Goal: Task Accomplishment & Management: Complete application form

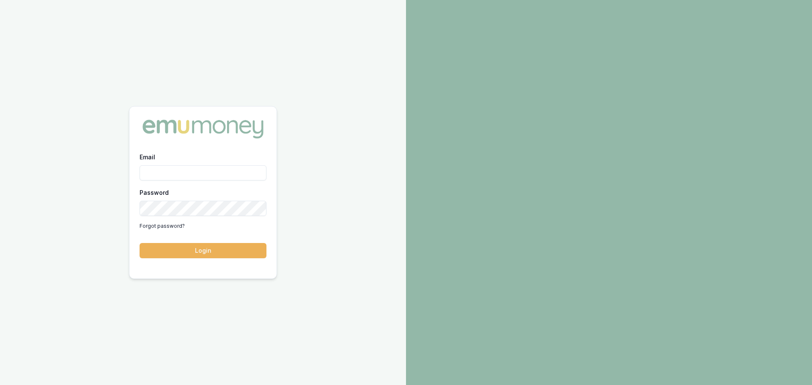
type input "brad.hearns@emumoney.com.au"
click at [218, 253] on button "Login" at bounding box center [203, 250] width 127 height 15
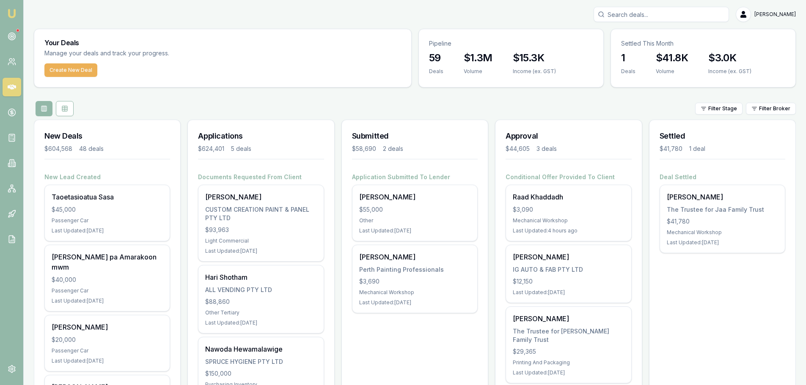
click at [68, 72] on button "Create New Deal" at bounding box center [70, 70] width 53 height 14
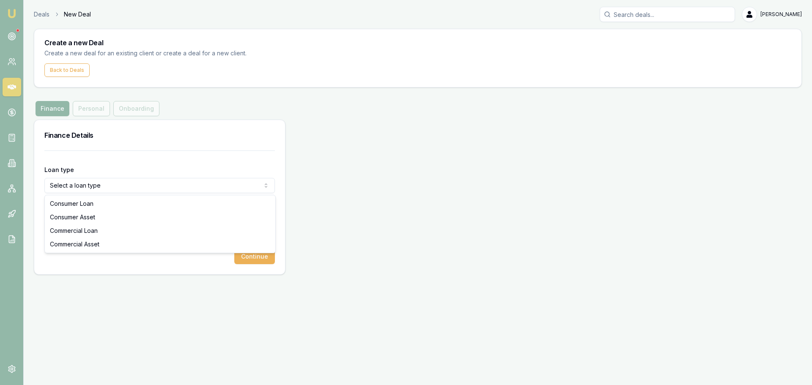
click at [80, 186] on html "Emu Broker Deals New Deal Brad Hearns Toggle Menu Create a new Deal Create a ne…" at bounding box center [406, 192] width 812 height 385
select select "COMMERCIAL_ASSET"
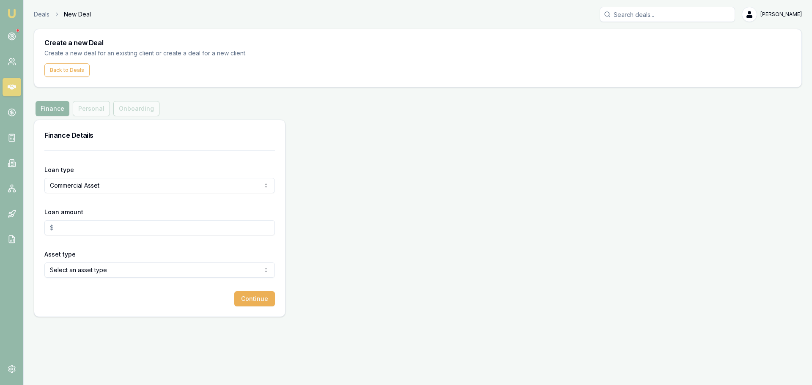
click at [67, 231] on input "Loan amount" at bounding box center [159, 227] width 231 height 15
type input "$900,000.00"
click at [73, 274] on html "Emu Broker Deals New Deal Brad Hearns Toggle Menu Create a new Deal Create a ne…" at bounding box center [406, 192] width 812 height 385
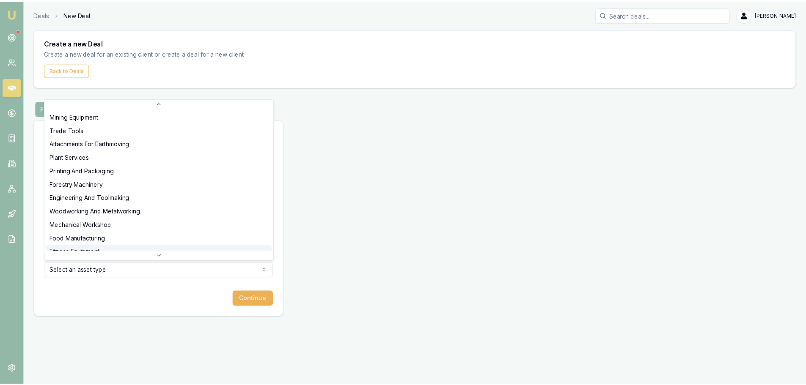
scroll to position [225, 0]
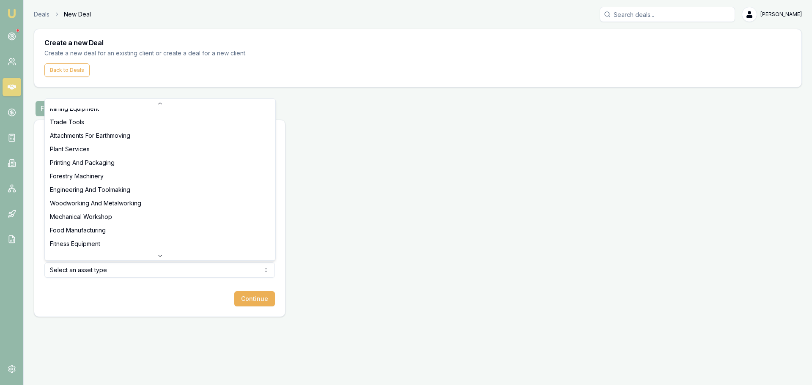
select select "FITNESS_EQUIPMENT"
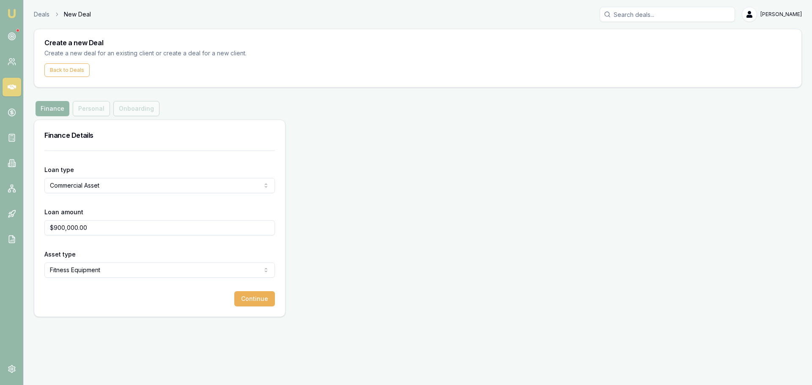
click at [256, 300] on button "Continue" at bounding box center [254, 298] width 41 height 15
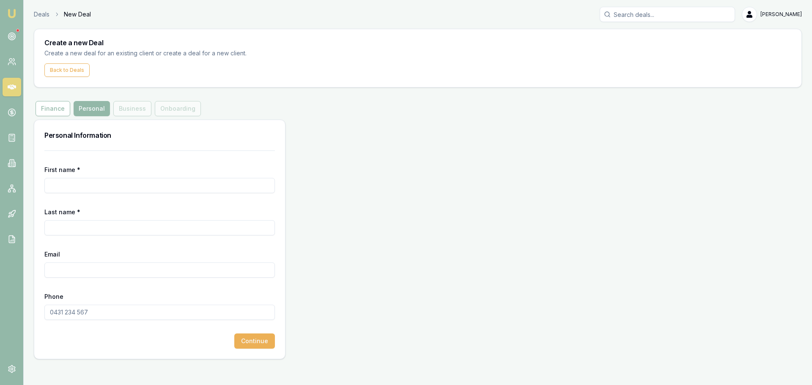
click at [61, 187] on input "First name *" at bounding box center [159, 185] width 231 height 15
click at [149, 187] on input "First name *" at bounding box center [159, 185] width 231 height 15
type input "Amanjot"
type input "Bola"
click at [53, 268] on input "Email" at bounding box center [159, 270] width 231 height 15
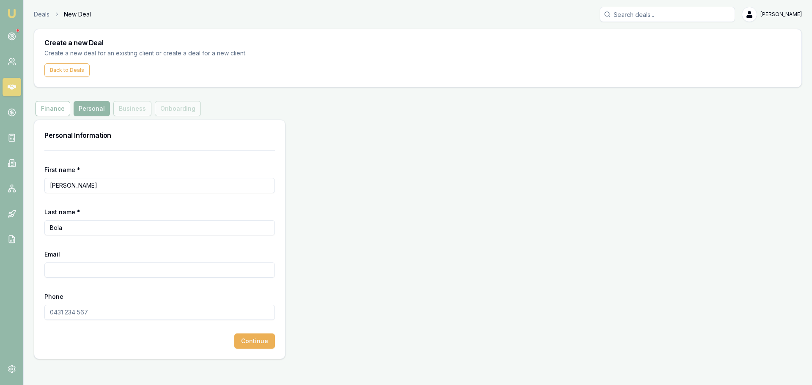
click at [69, 277] on input "Email" at bounding box center [159, 270] width 231 height 15
paste input "Ironhub Carrum Downs <info.ironhub.cd@gmail.com>"
drag, startPoint x: 119, startPoint y: 271, endPoint x: 5, endPoint y: 277, distance: 114.0
click at [5, 277] on div "Emu Broker Deals New Deal Brad Hearns Toggle Menu Create a new Deal Create a ne…" at bounding box center [406, 192] width 812 height 385
click at [191, 273] on input "info.ironhub.cd@gmail.com>" at bounding box center [159, 270] width 231 height 15
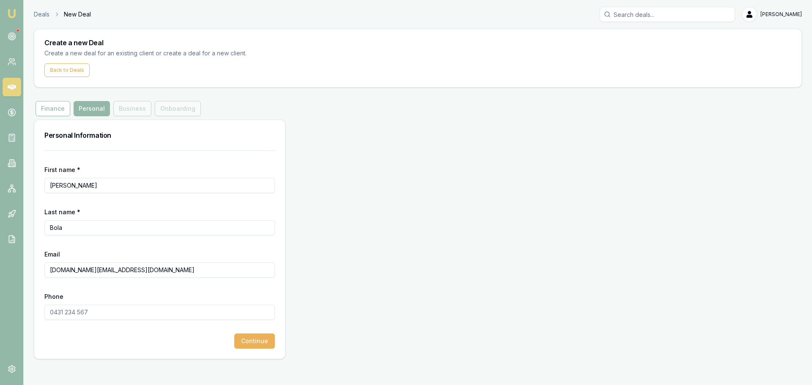
type input "info.ironhub.cd@gmail.com"
type input "0421 727 672"
click at [261, 346] on button "Continue" at bounding box center [254, 341] width 41 height 15
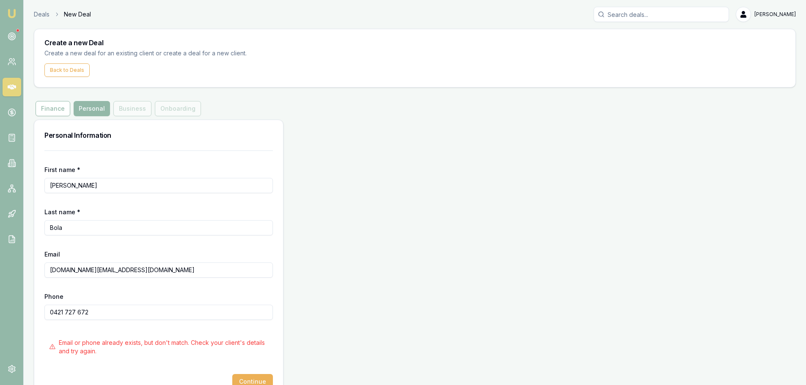
drag, startPoint x: 99, startPoint y: 314, endPoint x: 48, endPoint y: 309, distance: 50.6
click at [48, 309] on input "0421 727 672" at bounding box center [158, 312] width 228 height 15
click at [654, 9] on input "Search deals" at bounding box center [660, 14] width 135 height 15
paste input "0421 727 672"
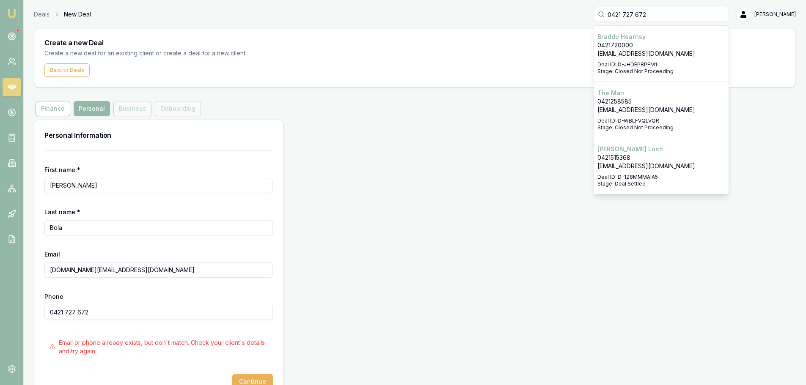
click at [666, 14] on input "0421 727 672" at bounding box center [660, 14] width 135 height 15
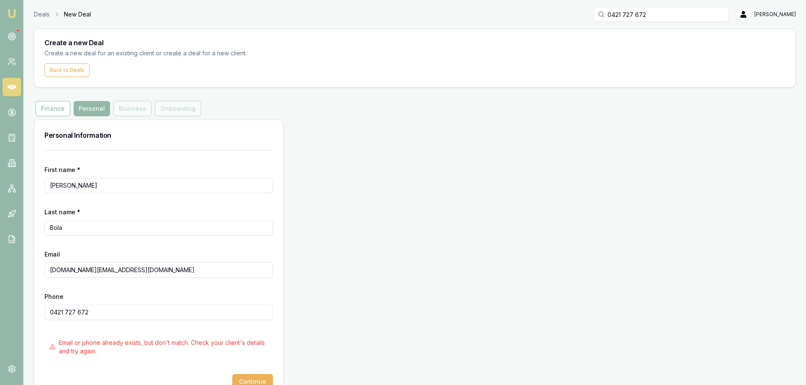
drag, startPoint x: 127, startPoint y: 271, endPoint x: 10, endPoint y: 274, distance: 117.2
click at [10, 274] on div "Emu Broker Deals New Deal 0421 727 672 Brad Hearns Toggle Menu Create a new Dea…" at bounding box center [403, 203] width 806 height 407
drag, startPoint x: 667, startPoint y: 12, endPoint x: 562, endPoint y: 16, distance: 105.0
click at [562, 16] on div "Deals New Deal 0421 727 672 Brad Hearns" at bounding box center [415, 14] width 762 height 15
paste input "info.ironhub.cd@gmail.com"
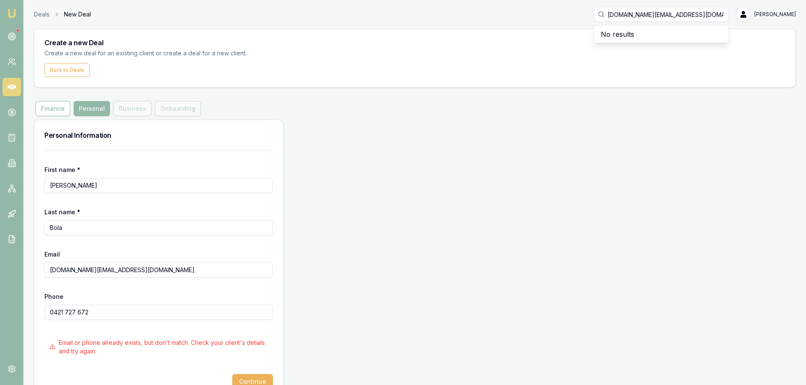
click at [706, 13] on input "info.ironhub.cd@gmail.com" at bounding box center [660, 14] width 135 height 15
click at [656, 13] on input "info.ironhub.cd@gmail.com" at bounding box center [660, 14] width 135 height 15
drag, startPoint x: 718, startPoint y: 9, endPoint x: 611, endPoint y: 15, distance: 106.7
click at [611, 15] on div "info.ironhub.cd@gmail.com No results" at bounding box center [660, 14] width 135 height 15
type input "info.ironhub.cd@gmail.com"
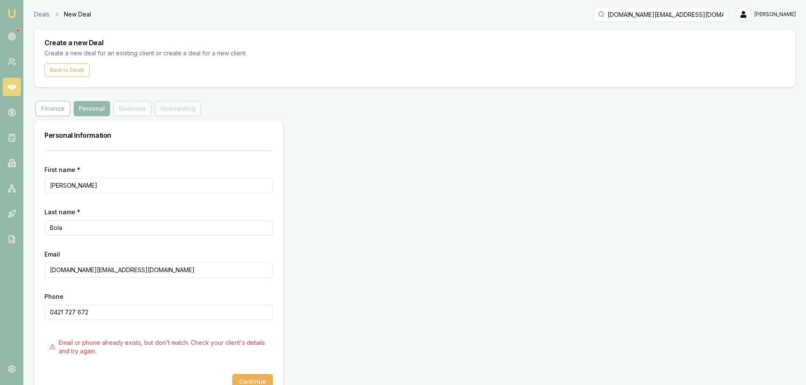
drag, startPoint x: 95, startPoint y: 314, endPoint x: 21, endPoint y: 312, distance: 73.6
click at [21, 312] on div "Emu Broker Deals New Deal info.ironhub.cd@gmail.com Brad Hearns Toggle Menu Cre…" at bounding box center [403, 203] width 806 height 407
click at [701, 14] on input "info.ironhub.cd@gmail.com" at bounding box center [660, 14] width 135 height 15
drag, startPoint x: 701, startPoint y: 14, endPoint x: 615, endPoint y: 14, distance: 86.7
click at [615, 14] on div "info.ironhub.cd@gmail.com" at bounding box center [660, 14] width 135 height 15
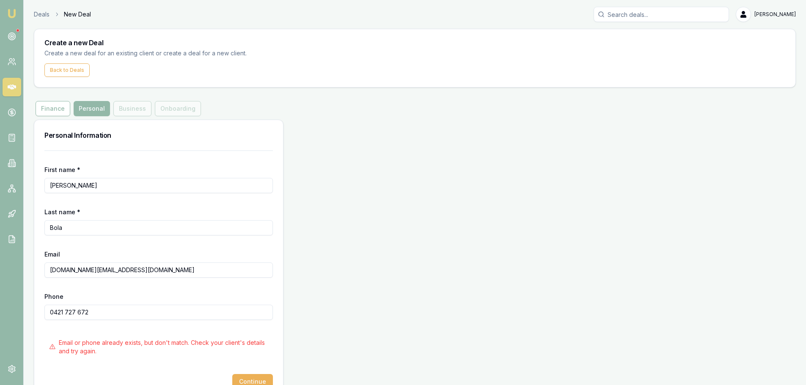
paste input "0421 727 672"
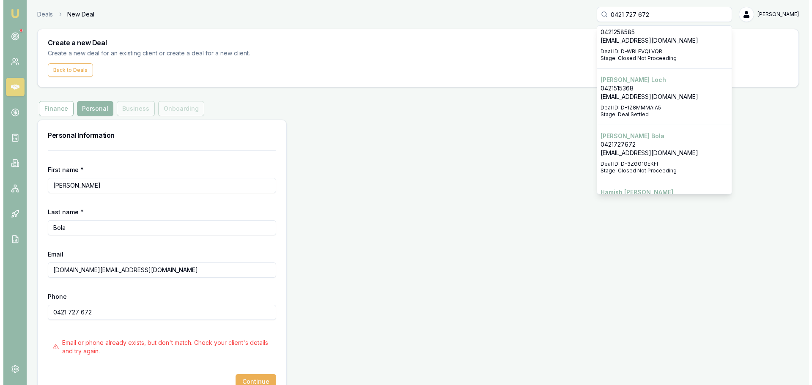
scroll to position [85, 0]
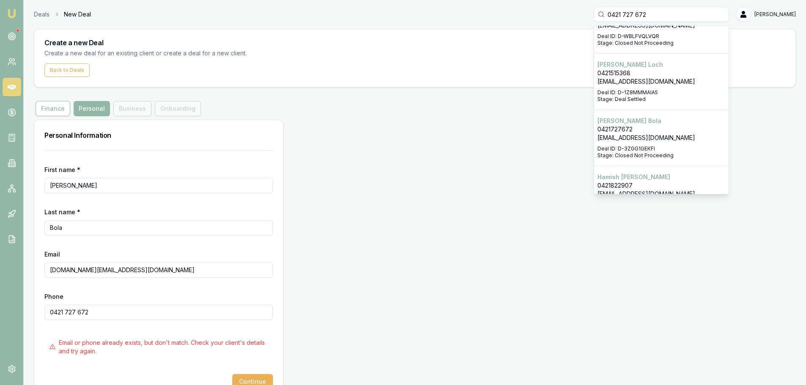
type input "0421 727 672"
click at [633, 123] on p "Amanjot Bola" at bounding box center [661, 121] width 128 height 8
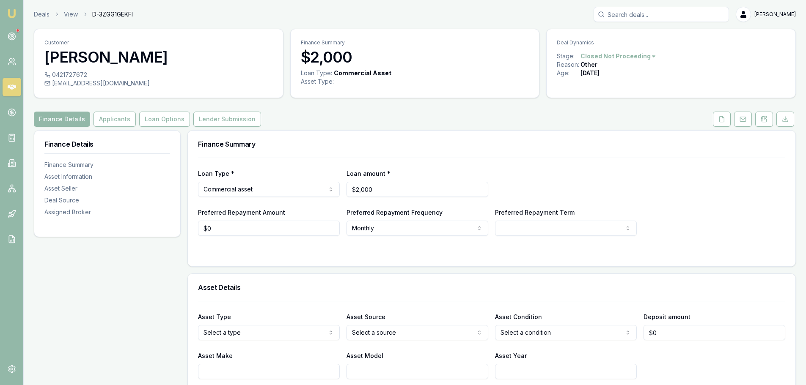
click at [0, 0] on icon at bounding box center [0, 0] width 0 height 0
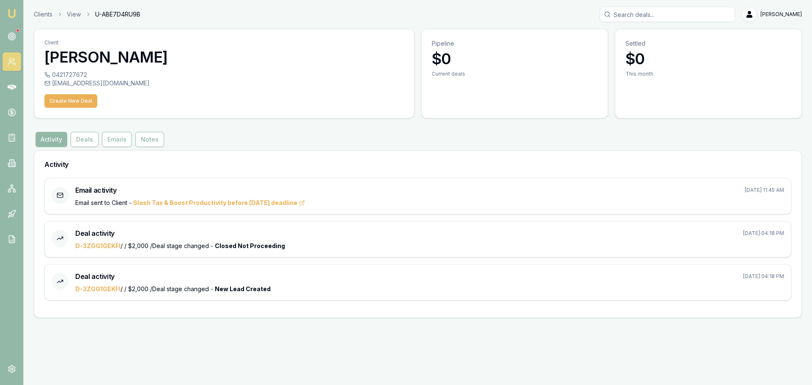
click at [129, 140] on button "Emails" at bounding box center [117, 139] width 30 height 15
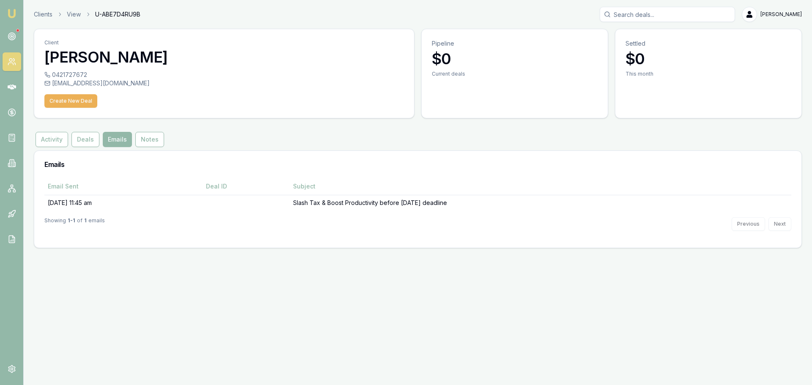
click at [55, 141] on button "Activity" at bounding box center [52, 139] width 33 height 15
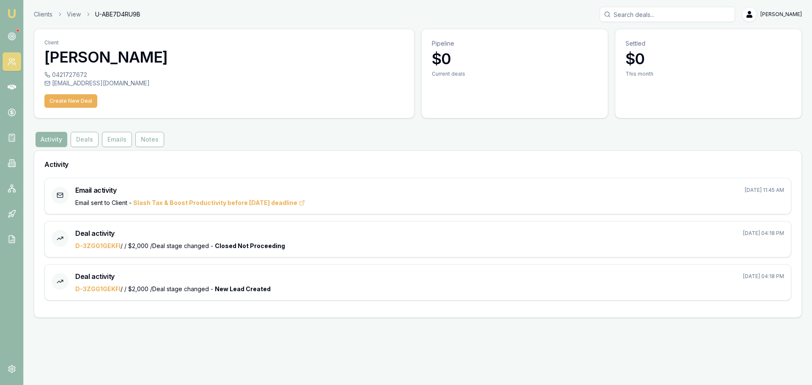
click at [61, 104] on button "Create New Deal" at bounding box center [70, 101] width 53 height 14
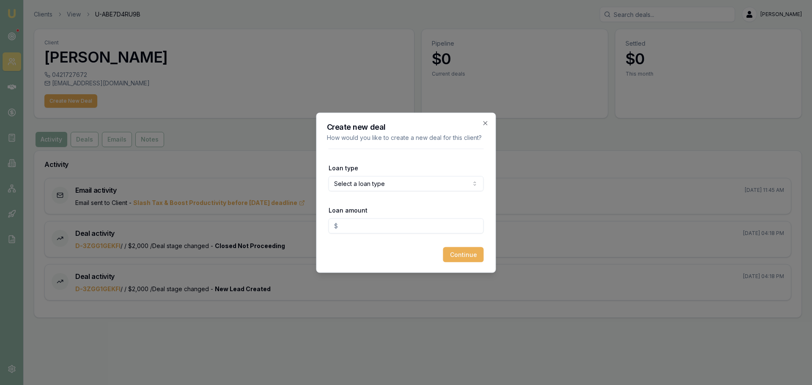
click at [483, 123] on icon "button" at bounding box center [485, 123] width 7 height 7
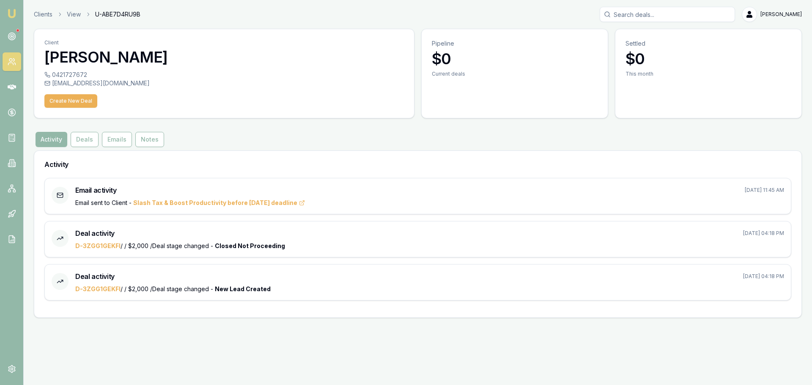
click at [68, 16] on link "View" at bounding box center [74, 14] width 14 height 8
click at [84, 140] on button "Deals" at bounding box center [85, 139] width 28 height 15
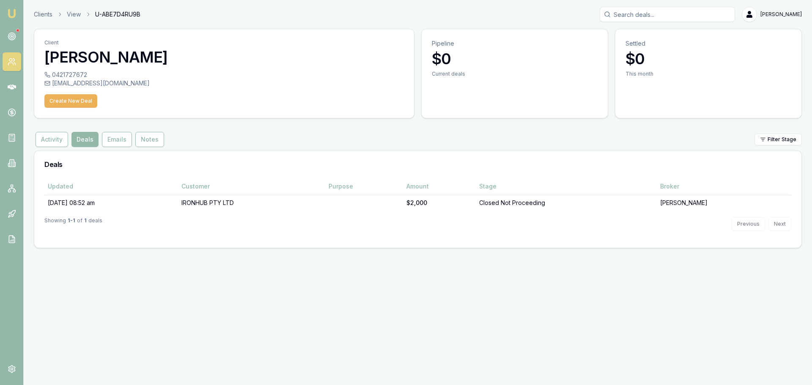
click at [155, 138] on button "Notes" at bounding box center [149, 139] width 29 height 15
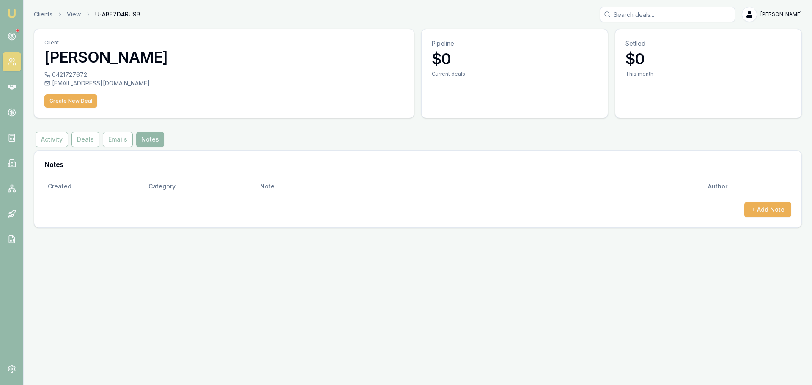
click at [49, 139] on button "Activity" at bounding box center [52, 139] width 33 height 15
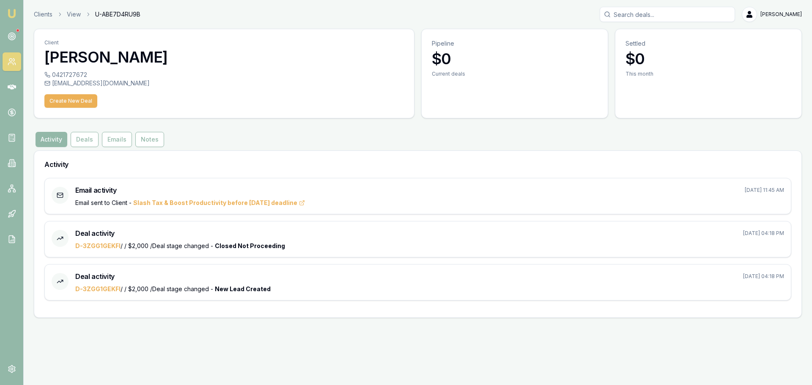
click at [65, 98] on button "Create New Deal" at bounding box center [70, 101] width 53 height 14
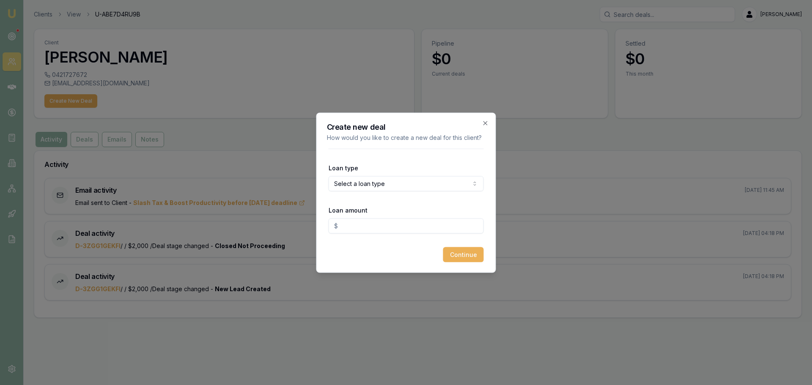
click at [397, 191] on form "Loan type Select a loan type Consumer Loan Consumer Asset Commercial Loan Comme…" at bounding box center [406, 205] width 155 height 114
click at [351, 188] on body "Emu Broker Clients View U-ABE7D4RU9B Brad Hearns Toggle Menu Client Amanjot Bol…" at bounding box center [406, 192] width 812 height 385
select select "COMMERCIAL_ASSET"
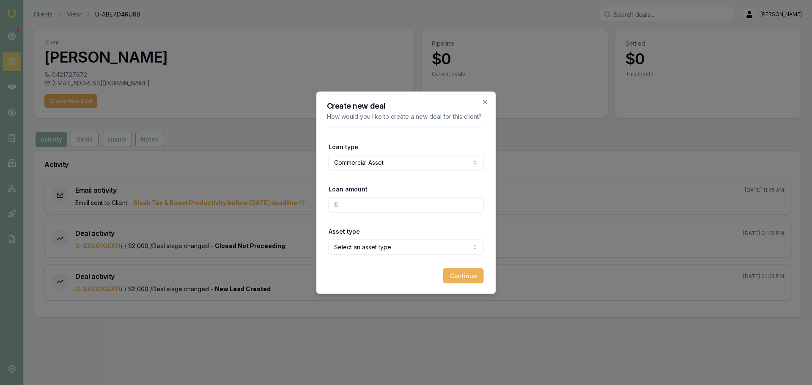
click at [365, 200] on input "Loan amount" at bounding box center [406, 204] width 155 height 15
type input "$900,000.00"
click at [361, 248] on body "Emu Broker Clients View U-ABE7D4RU9B Brad Hearns Toggle Menu Client Amanjot Bol…" at bounding box center [406, 192] width 812 height 385
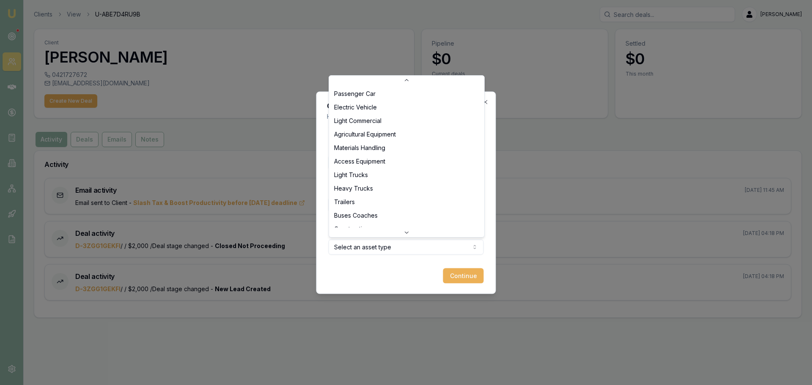
scroll to position [225, 0]
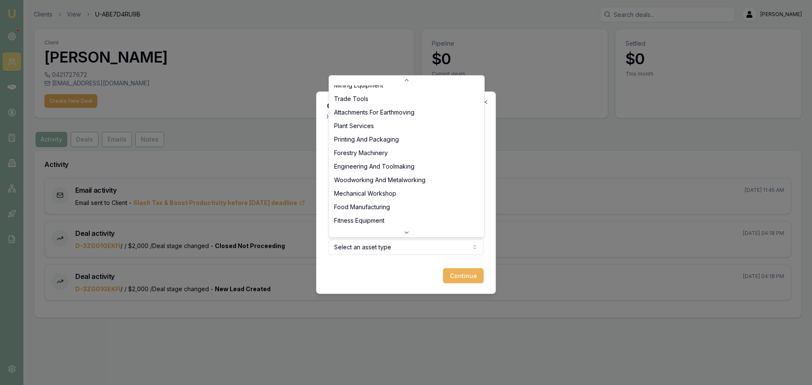
select select "FITNESS_EQUIPMENT"
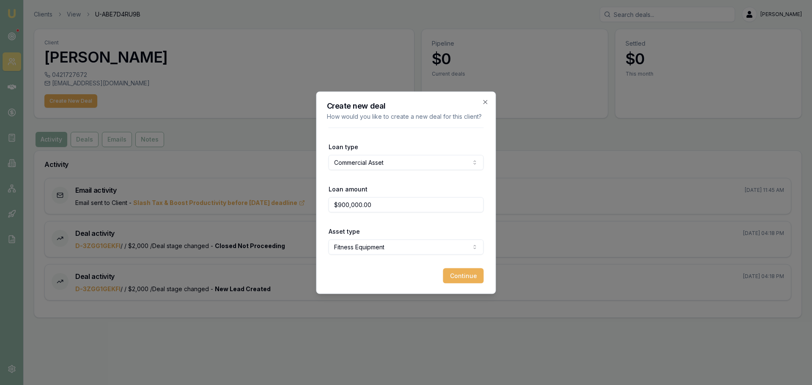
click at [472, 269] on button "Continue" at bounding box center [463, 275] width 41 height 15
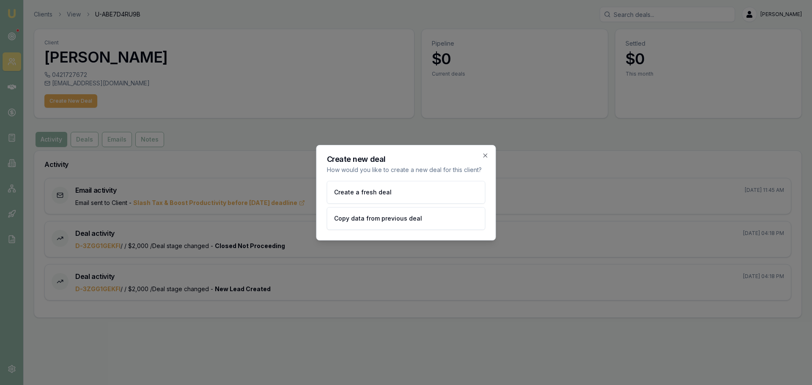
click at [363, 192] on button "Create a fresh deal" at bounding box center [406, 192] width 159 height 23
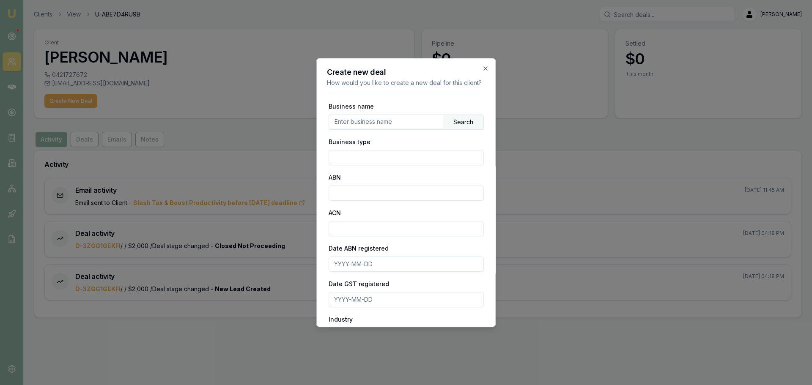
click at [354, 129] on input "text" at bounding box center [386, 122] width 114 height 14
click at [443, 129] on div "Search" at bounding box center [463, 122] width 40 height 14
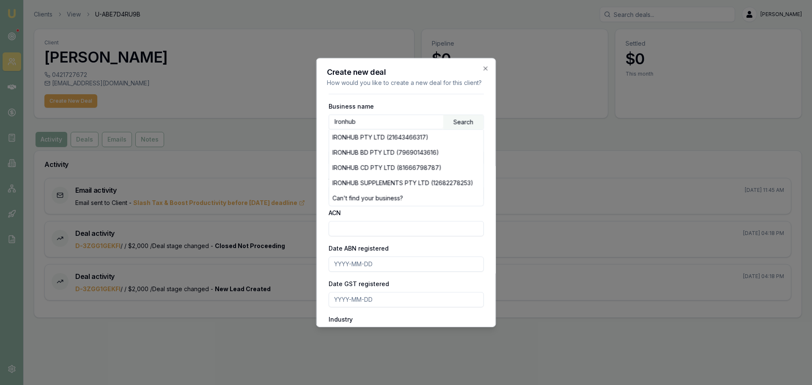
click at [357, 175] on div "IRONHUB CD PTY LTD (81666798787)" at bounding box center [406, 167] width 154 height 15
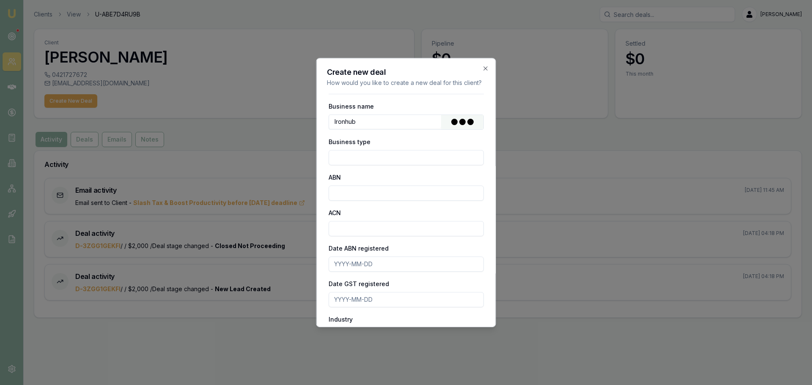
type input "IRONHUB CD PTY LTD"
type input "Australian Private Company"
type input "81666798787"
type input "666798787"
type input "2023-03-27"
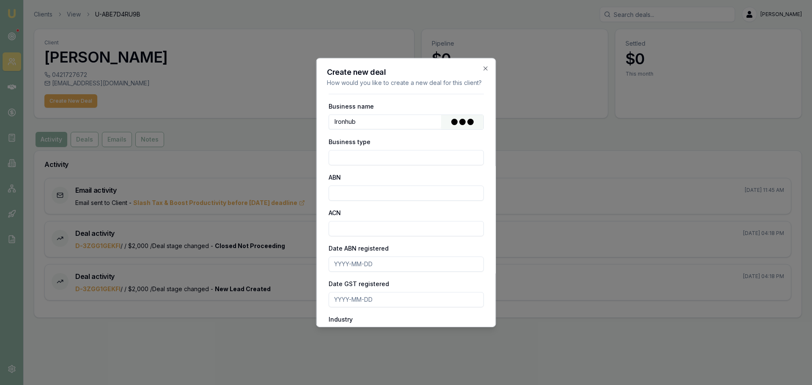
type input "2023-03-29"
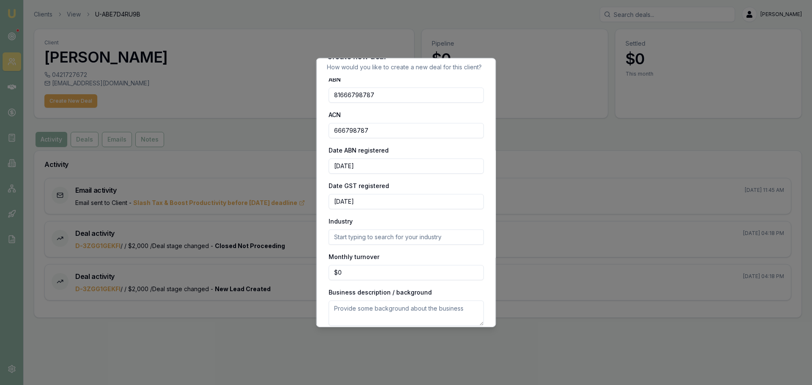
scroll to position [55, 0]
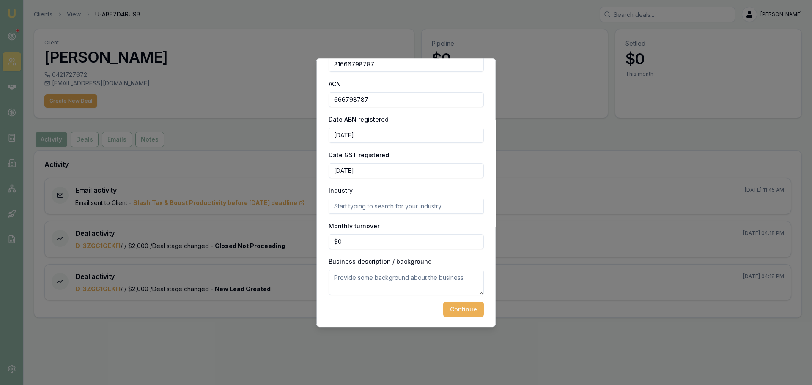
click at [453, 308] on button "Continue" at bounding box center [463, 309] width 41 height 15
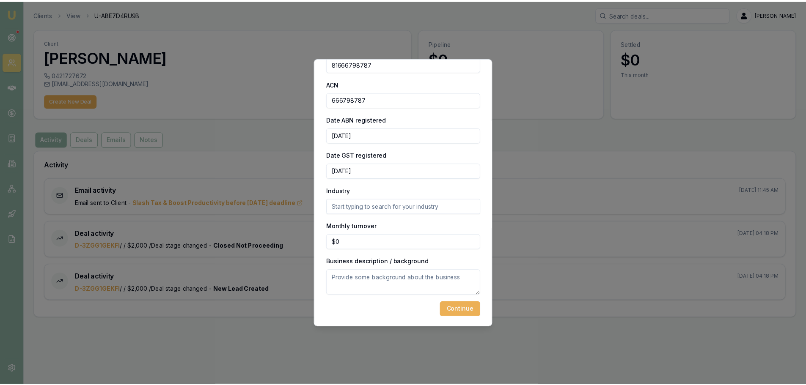
scroll to position [0, 0]
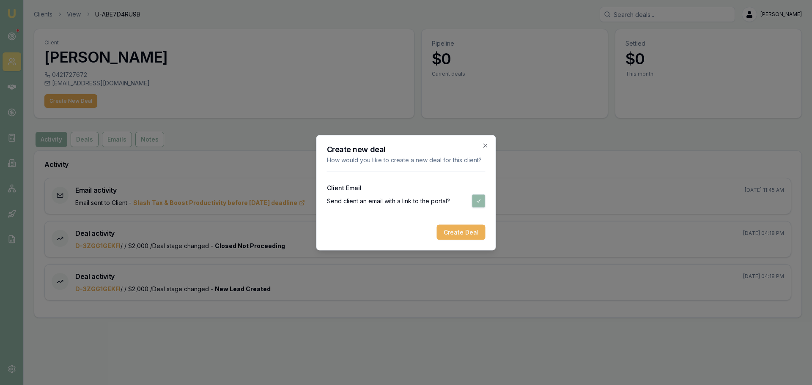
click at [463, 235] on button "Create Deal" at bounding box center [461, 232] width 49 height 15
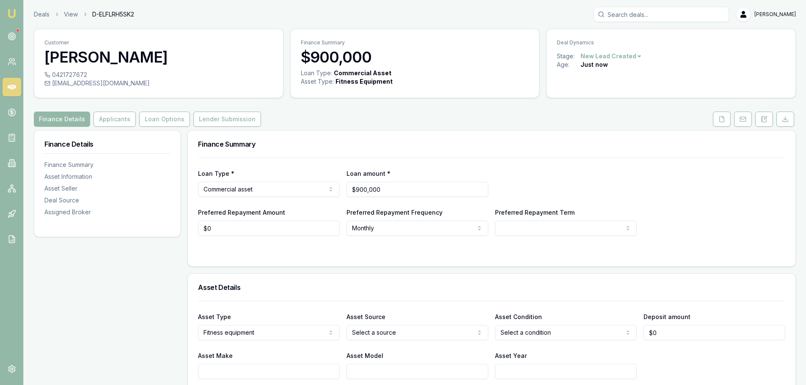
click at [122, 120] on button "Applicants" at bounding box center [114, 119] width 42 height 15
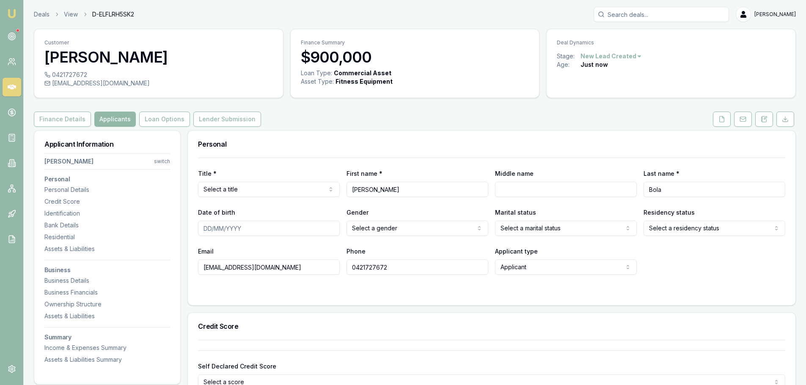
click at [47, 122] on button "Finance Details" at bounding box center [62, 119] width 57 height 15
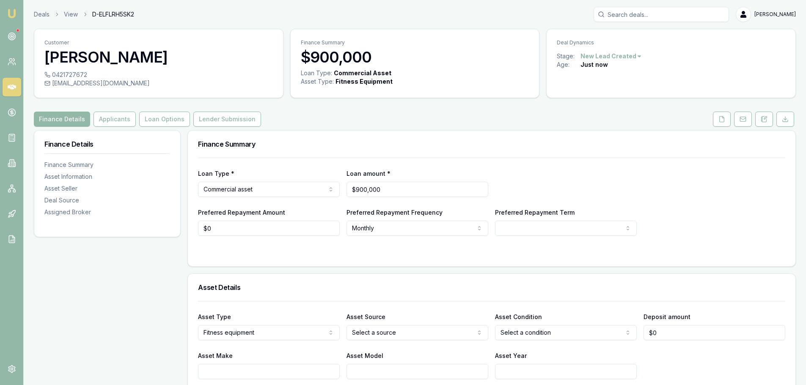
click at [109, 122] on button "Applicants" at bounding box center [114, 119] width 42 height 15
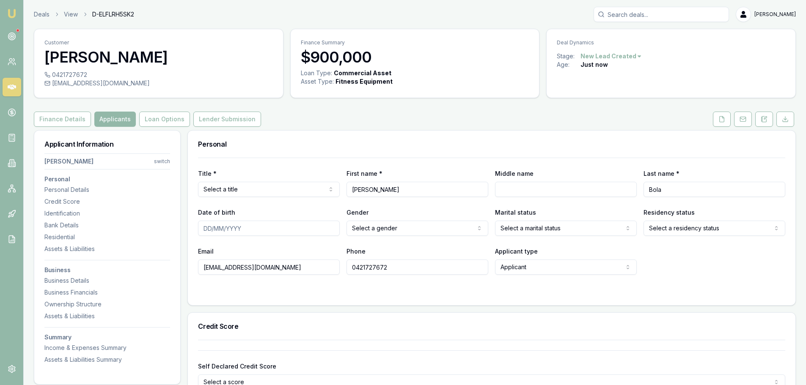
click at [288, 269] on input "info.ironhub@gmail.com" at bounding box center [269, 267] width 142 height 15
click at [237, 266] on input "info.ironhub@gmail.com" at bounding box center [269, 267] width 142 height 15
type input "info.ironhub.cd@gmail.com"
click at [332, 295] on div "Title * Select a title Mr Mrs Miss Ms Dr Prof First name * Amanjot Middle name …" at bounding box center [491, 232] width 607 height 148
click at [151, 116] on button "Loan Options" at bounding box center [164, 119] width 51 height 15
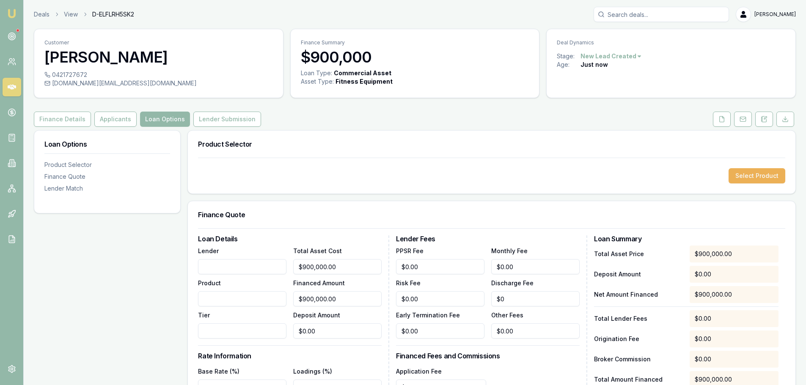
click at [723, 114] on button at bounding box center [722, 119] width 18 height 15
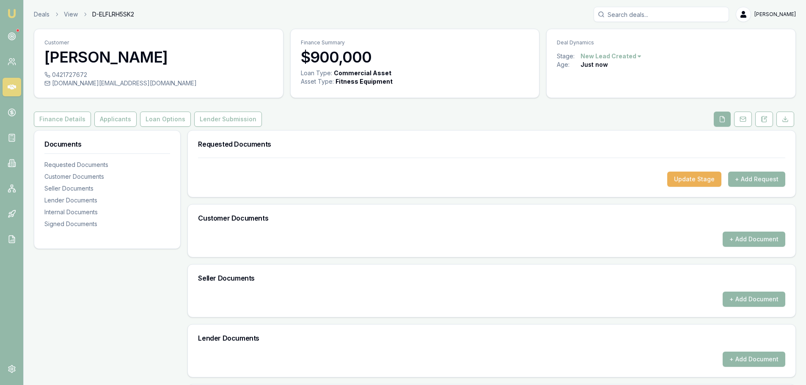
click at [707, 178] on button "Update Stage" at bounding box center [694, 179] width 54 height 15
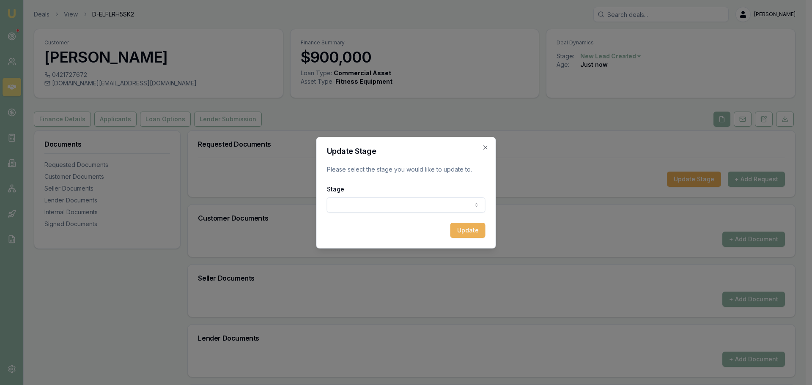
click at [486, 147] on icon "button" at bounding box center [485, 147] width 4 height 4
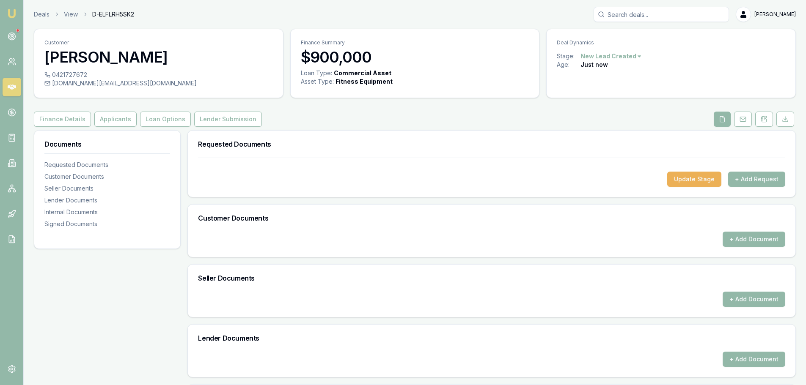
click at [770, 183] on button "+ Add Request" at bounding box center [756, 179] width 57 height 15
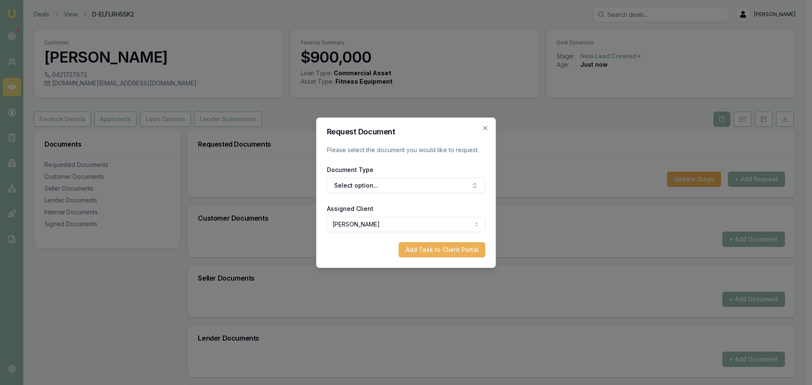
click at [389, 187] on button "Select option..." at bounding box center [406, 185] width 159 height 15
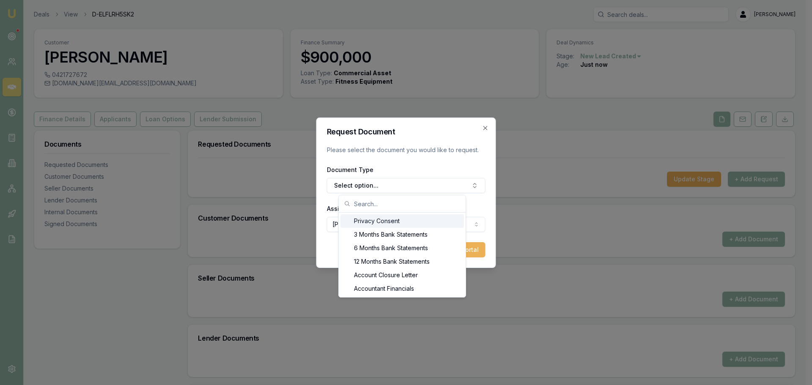
click at [380, 222] on div "Privacy Consent" at bounding box center [402, 221] width 124 height 14
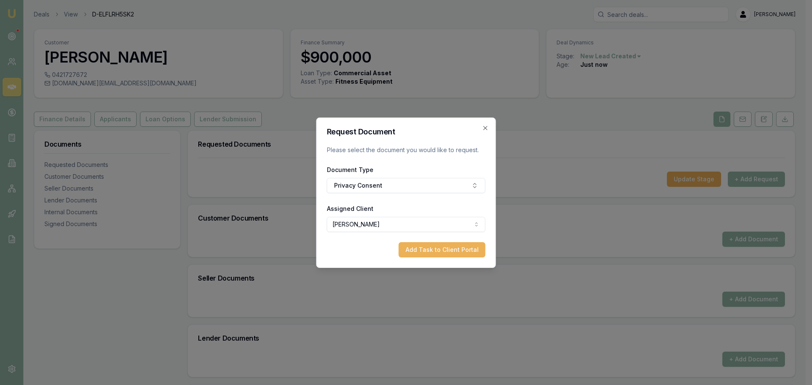
click at [450, 249] on button "Add Task to Client Portal" at bounding box center [442, 249] width 87 height 15
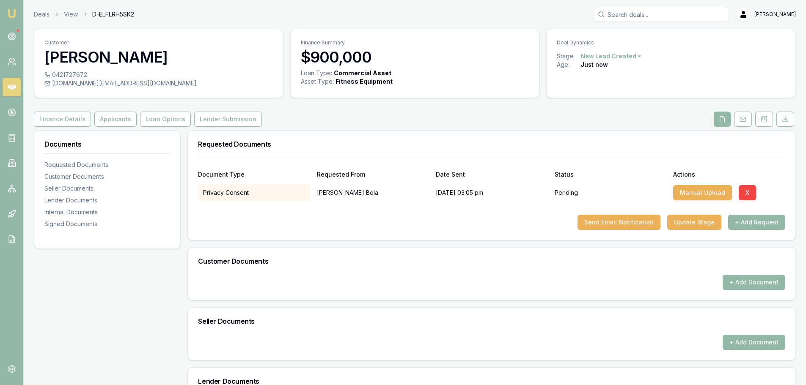
click at [757, 221] on button "+ Add Request" at bounding box center [756, 222] width 57 height 15
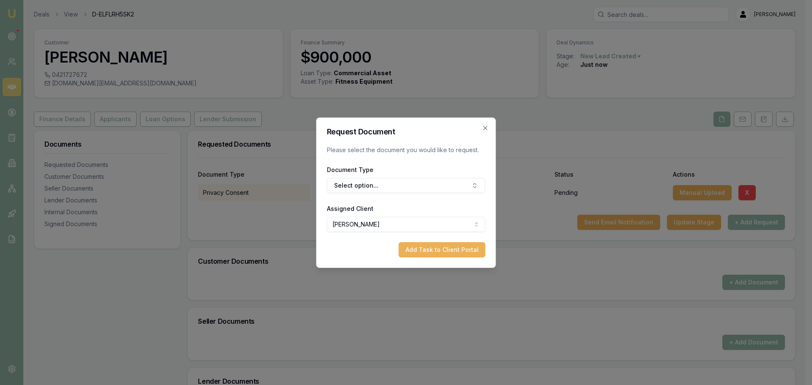
click at [411, 185] on button "Select option..." at bounding box center [406, 185] width 159 height 15
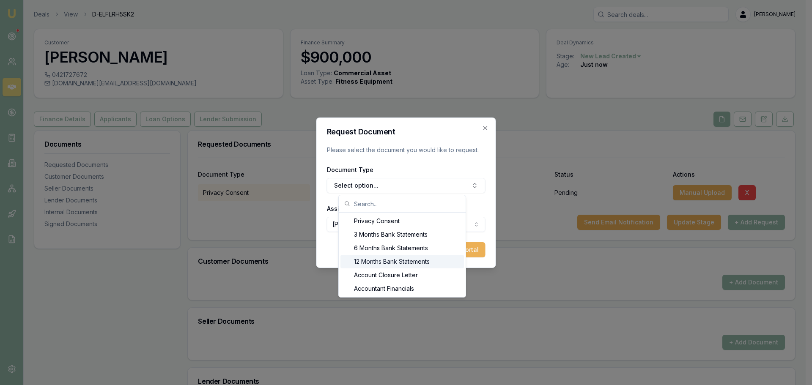
click at [398, 262] on div "12 Months Bank Statements" at bounding box center [402, 262] width 124 height 14
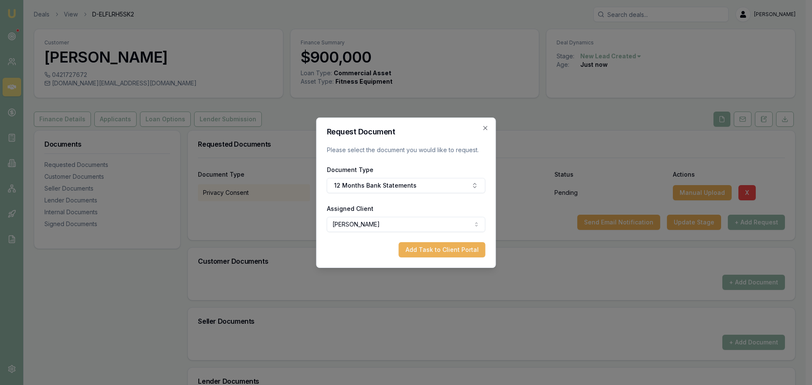
click at [438, 251] on button "Add Task to Client Portal" at bounding box center [442, 249] width 87 height 15
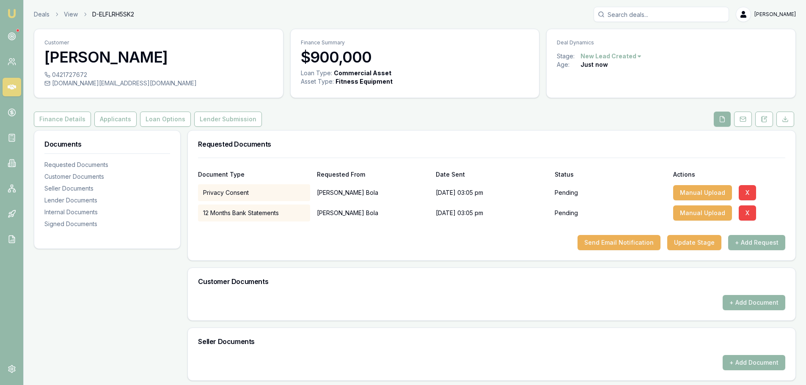
click at [758, 238] on button "+ Add Request" at bounding box center [756, 242] width 57 height 15
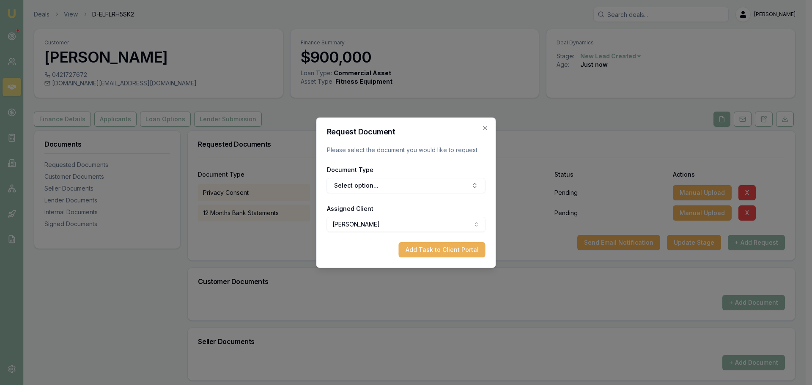
click at [428, 183] on button "Select option..." at bounding box center [406, 185] width 159 height 15
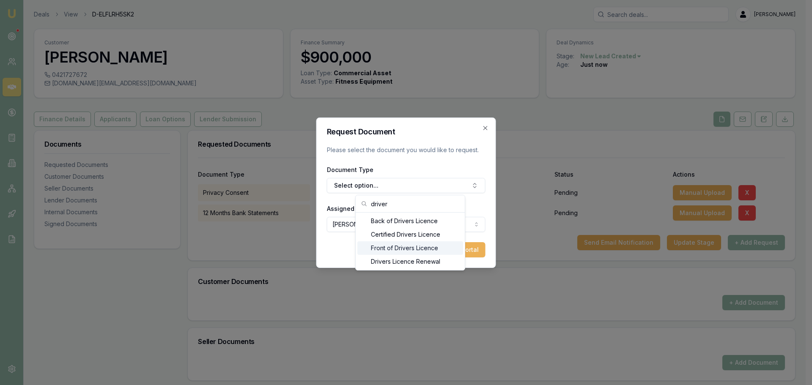
type input "driver"
click at [397, 250] on div "Front of Drivers Licence" at bounding box center [410, 249] width 106 height 14
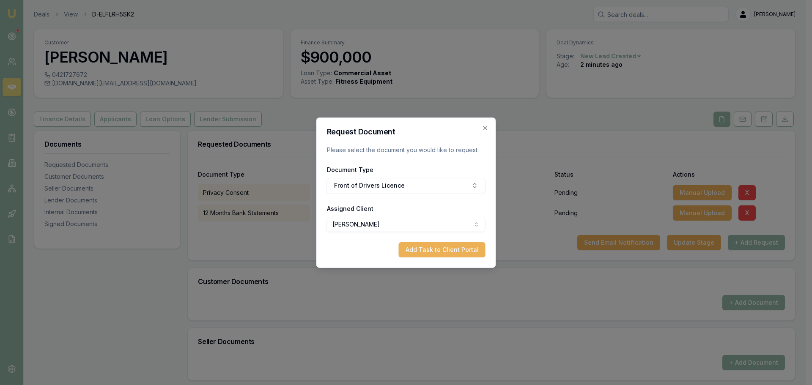
click at [431, 253] on button "Add Task to Client Portal" at bounding box center [442, 249] width 87 height 15
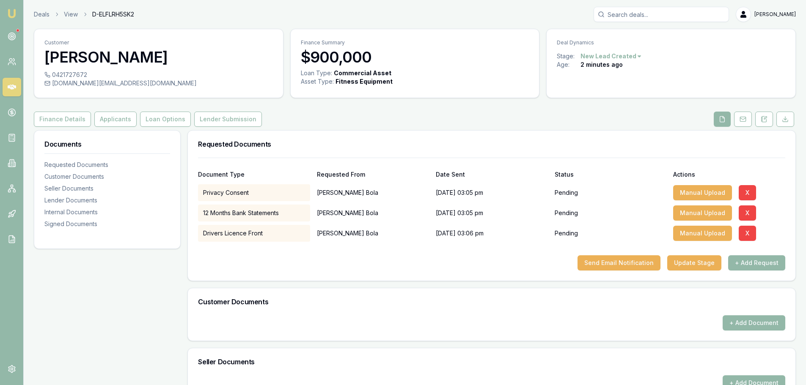
click at [758, 268] on button "+ Add Request" at bounding box center [756, 262] width 57 height 15
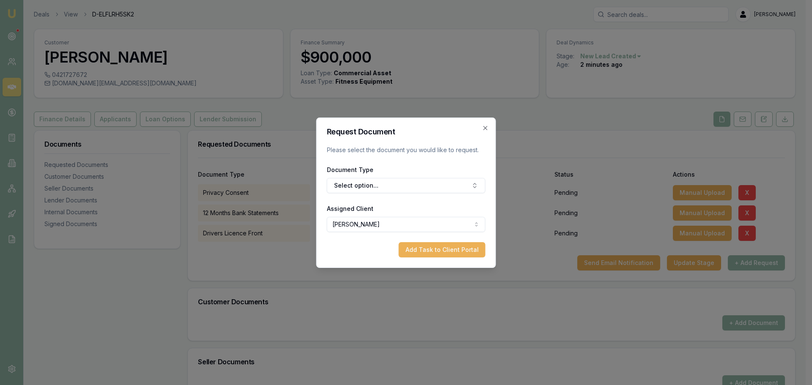
click at [390, 185] on button "Select option..." at bounding box center [406, 185] width 159 height 15
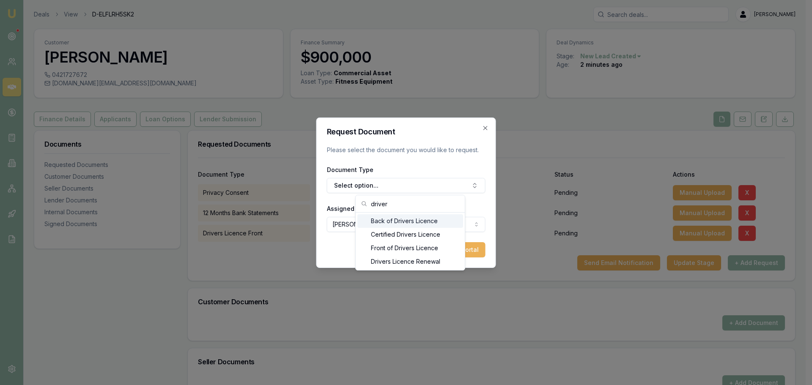
type input "driver"
click at [387, 220] on div "Back of Drivers Licence" at bounding box center [410, 221] width 106 height 14
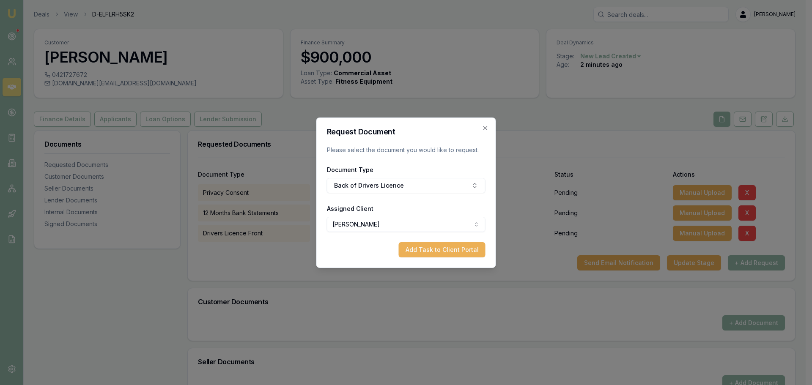
click at [429, 247] on button "Add Task to Client Portal" at bounding box center [442, 249] width 87 height 15
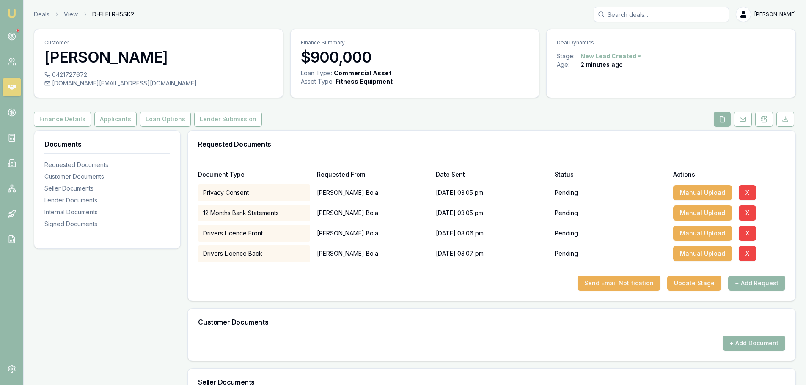
click at [755, 284] on button "+ Add Request" at bounding box center [756, 283] width 57 height 15
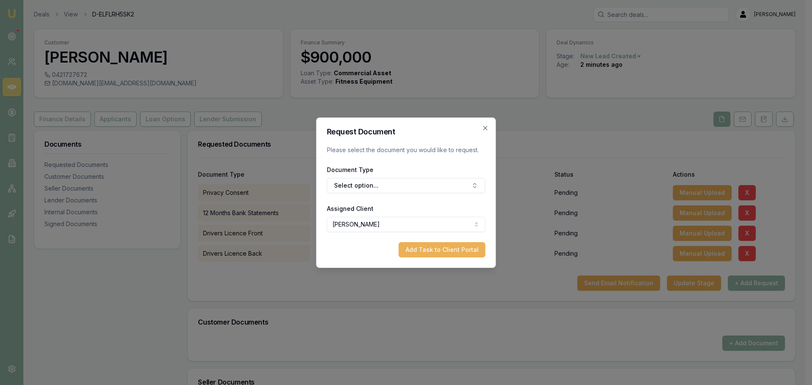
click at [374, 185] on button "Select option..." at bounding box center [406, 185] width 159 height 15
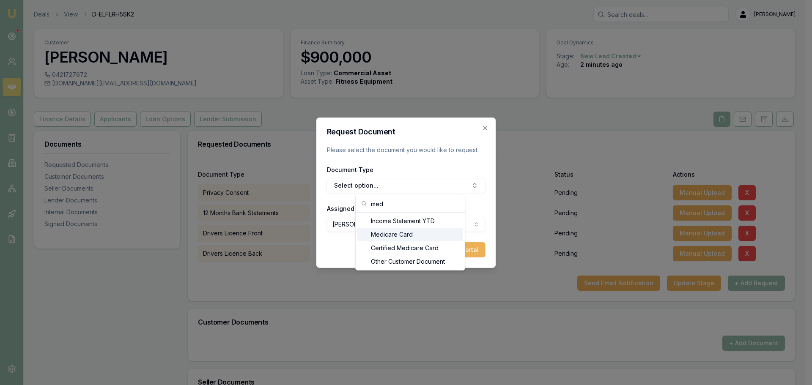
type input "med"
click at [383, 238] on div "Medicare Card" at bounding box center [410, 235] width 106 height 14
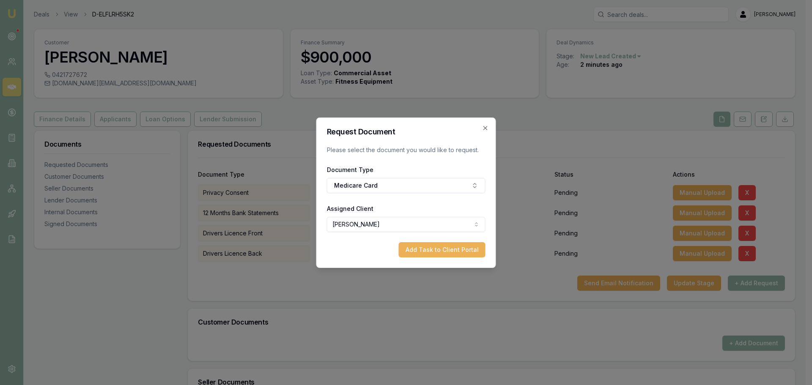
click at [453, 255] on button "Add Task to Client Portal" at bounding box center [442, 249] width 87 height 15
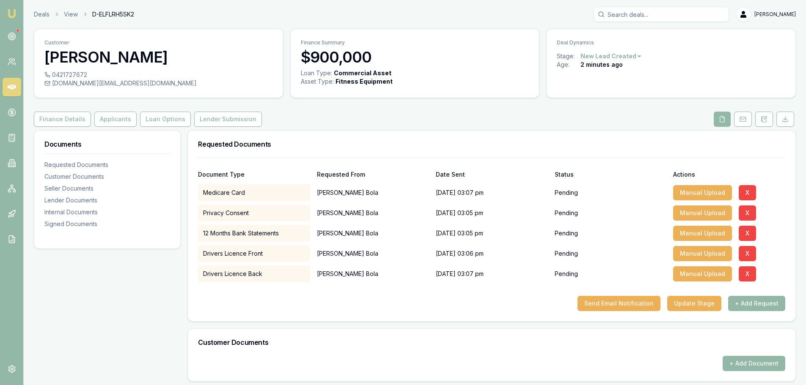
click at [763, 305] on button "+ Add Request" at bounding box center [756, 303] width 57 height 15
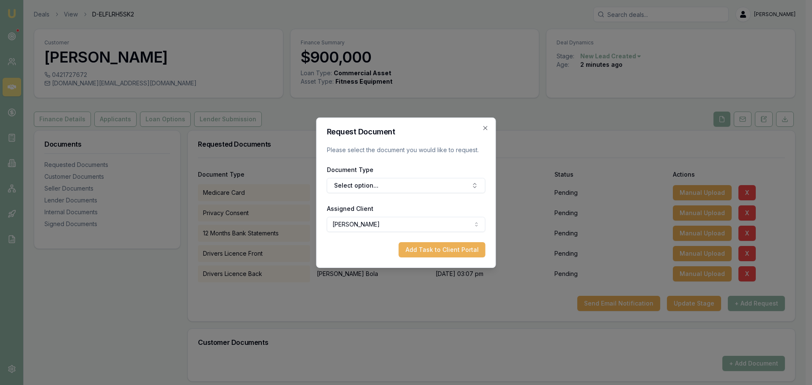
click at [380, 179] on button "Select option..." at bounding box center [406, 185] width 159 height 15
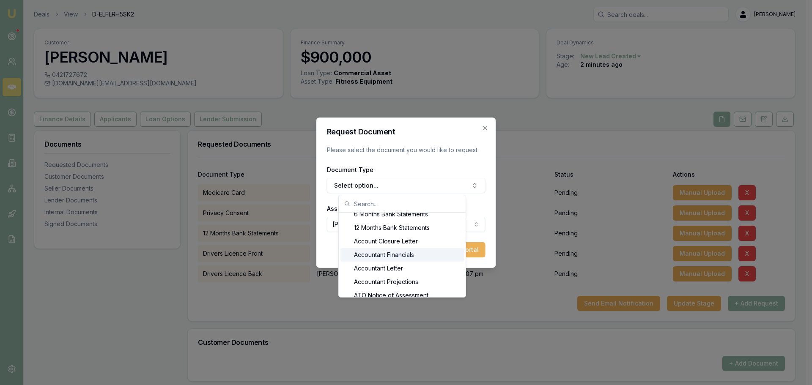
scroll to position [51, 0]
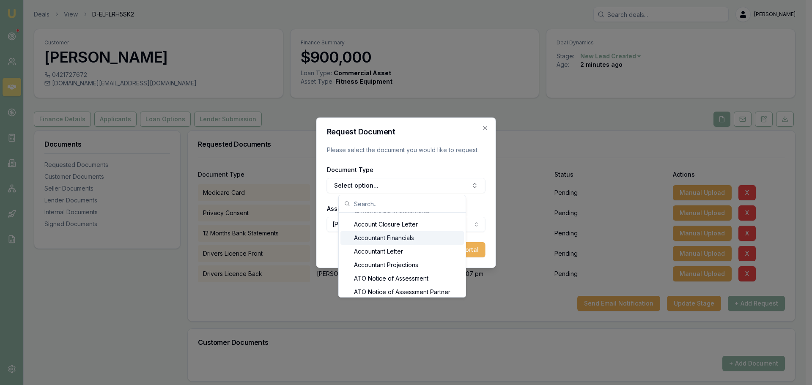
click at [387, 238] on div "Accountant Financials" at bounding box center [402, 238] width 124 height 14
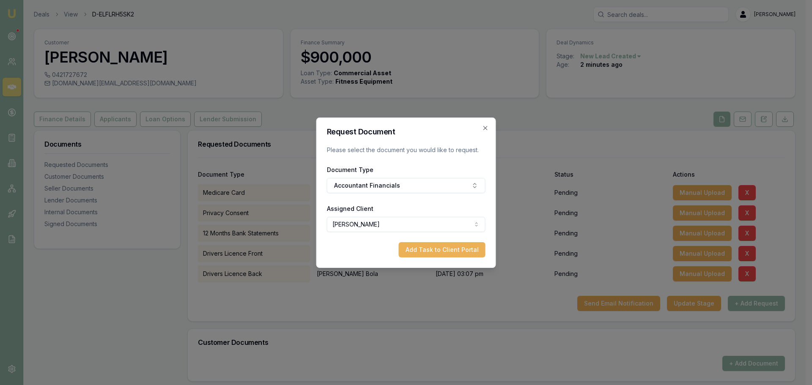
click at [401, 188] on button "Accountant Financials" at bounding box center [406, 185] width 159 height 15
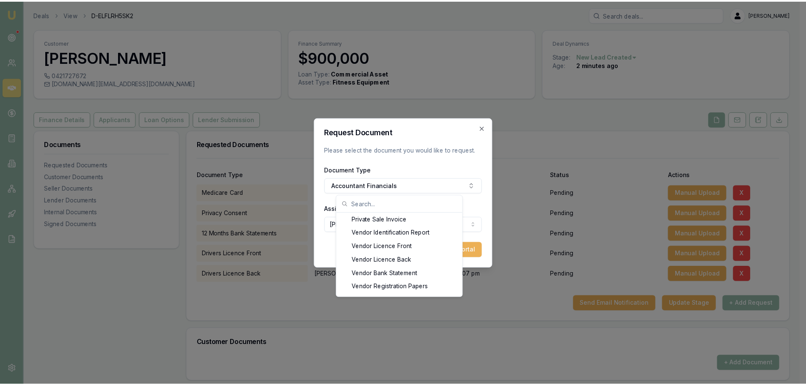
scroll to position [1245, 0]
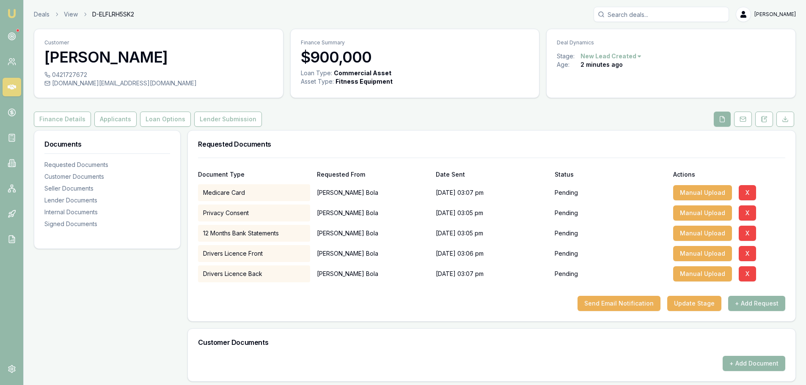
click at [621, 309] on button "Send Email Notification" at bounding box center [618, 303] width 83 height 15
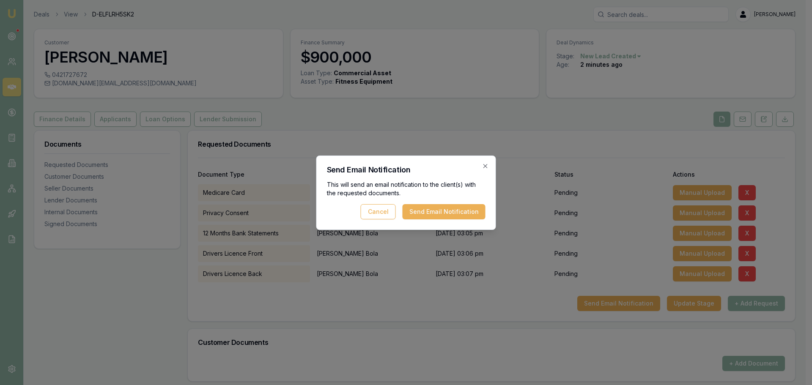
click at [442, 211] on button "Send Email Notification" at bounding box center [444, 211] width 83 height 15
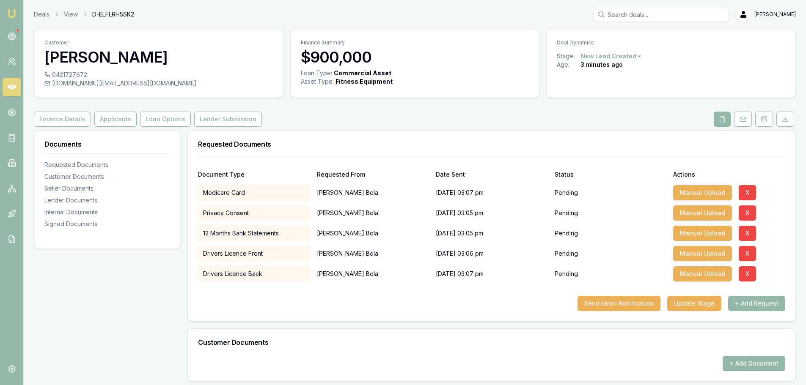
click at [62, 74] on div "0421727672" at bounding box center [158, 75] width 228 height 8
copy div "0421727672"
click at [469, 113] on div "Finance Details Applicants Loan Options Lender Submission" at bounding box center [415, 119] width 762 height 15
click at [69, 117] on button "Finance Details" at bounding box center [62, 119] width 57 height 15
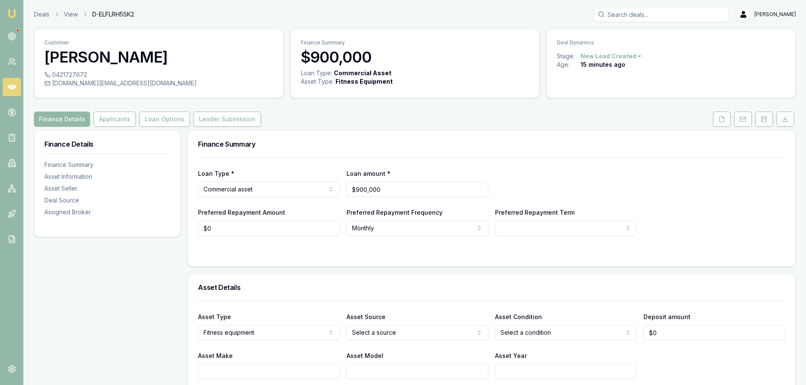
click at [112, 122] on button "Applicants" at bounding box center [114, 119] width 42 height 15
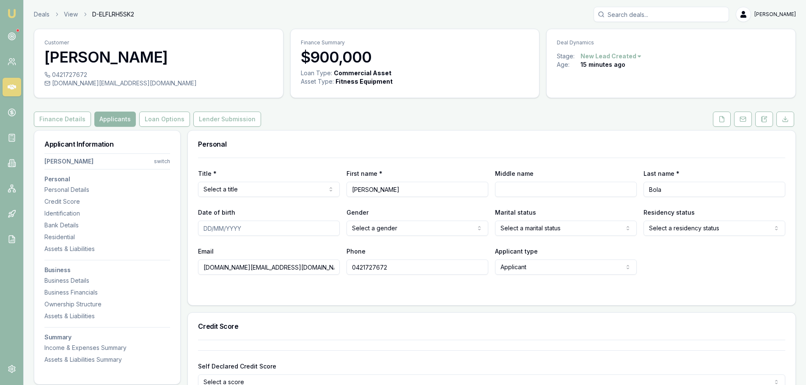
click at [163, 160] on html "Emu Broker Deals View D-ELFLRH5SK2 Brad Hearns Toggle Menu Customer Amanjot Bol…" at bounding box center [403, 192] width 806 height 385
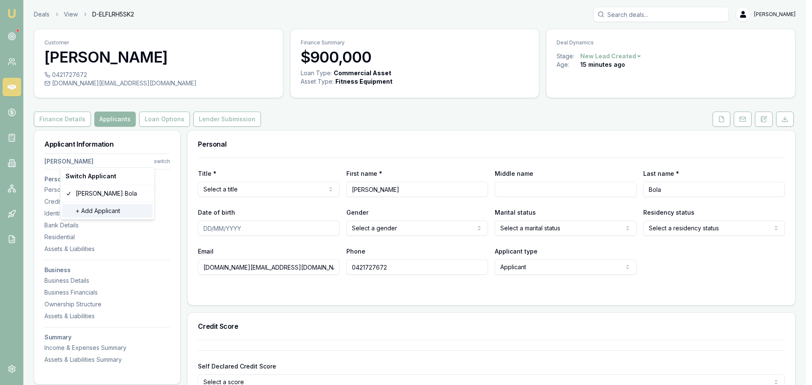
click at [121, 209] on div "+ Add Applicant" at bounding box center [107, 211] width 91 height 14
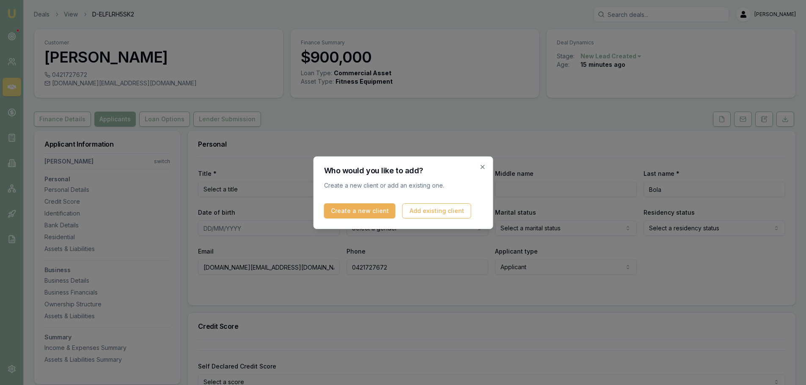
click at [360, 211] on button "Create a new client" at bounding box center [359, 210] width 71 height 15
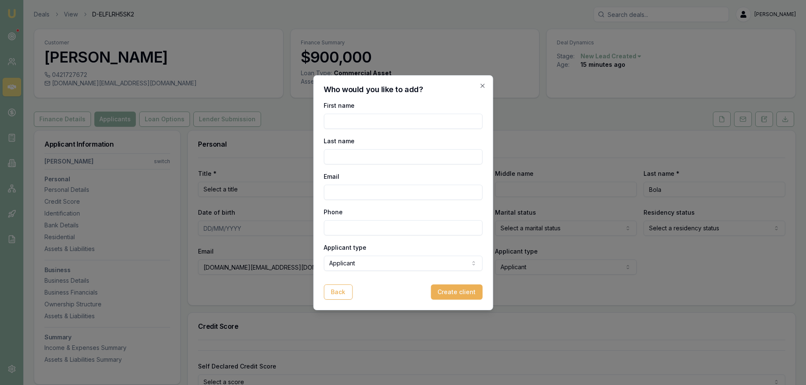
click at [364, 115] on input "First name" at bounding box center [403, 121] width 159 height 15
click at [336, 123] on input "First name" at bounding box center [403, 121] width 159 height 15
type input "Komal"
type input "Rani"
click at [373, 194] on input "Email" at bounding box center [403, 192] width 159 height 15
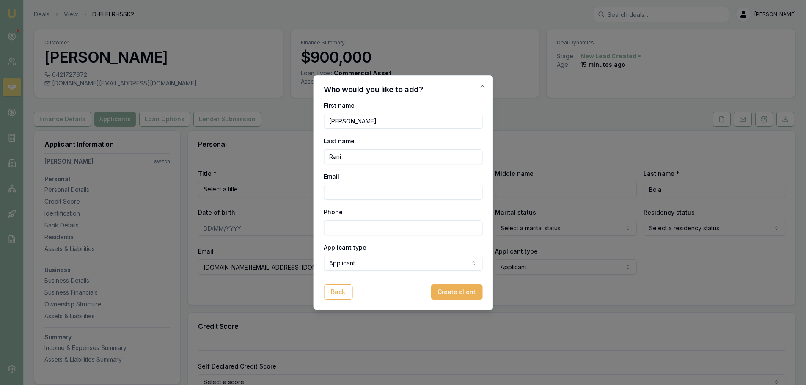
paste input "nehakomal88@gmail.com"
type input "nehakomal88@gmail.com"
click at [378, 228] on input "Phone" at bounding box center [403, 227] width 159 height 15
type input "0404 309 035"
click at [429, 261] on body "Emu Broker Deals View D-ELFLRH5SK2 Brad Hearns Toggle Menu Customer Amanjot Bol…" at bounding box center [403, 192] width 806 height 385
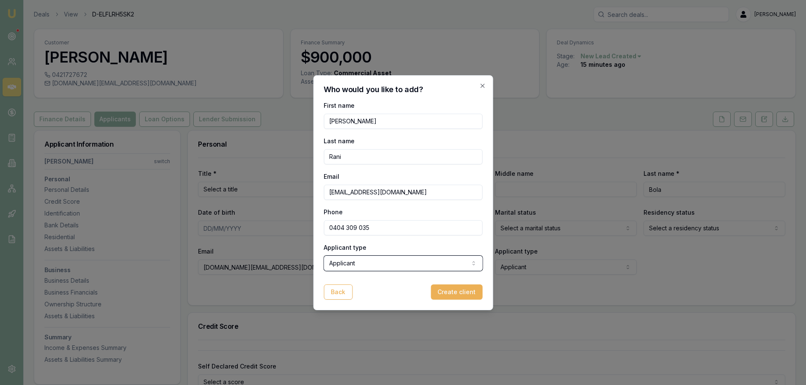
click at [429, 261] on body "Emu Broker Deals View D-ELFLRH5SK2 Brad Hearns Toggle Menu Customer Amanjot Bol…" at bounding box center [403, 192] width 806 height 385
click at [457, 292] on button "Create client" at bounding box center [457, 292] width 52 height 15
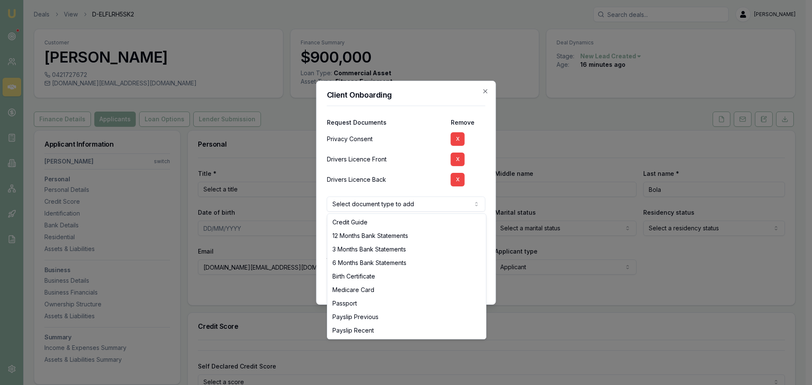
click at [387, 205] on body "Emu Broker Deals View D-ELFLRH5SK2 Brad Hearns Toggle Menu Customer Amanjot Bol…" at bounding box center [403, 192] width 806 height 385
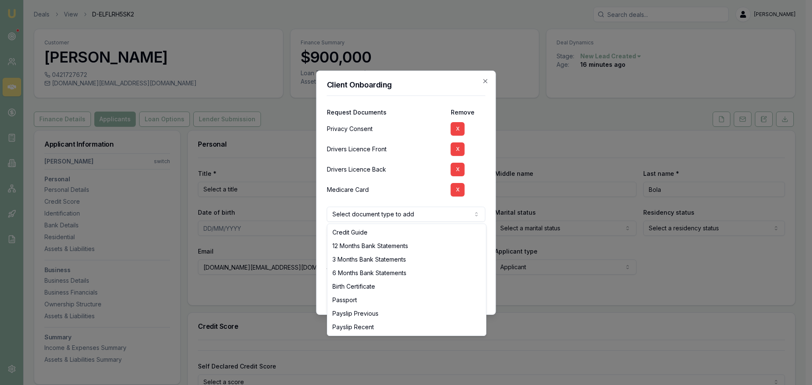
click at [367, 212] on body "Emu Broker Deals View D-ELFLRH5SK2 Brad Hearns Toggle Menu Customer Amanjot Bol…" at bounding box center [403, 192] width 806 height 385
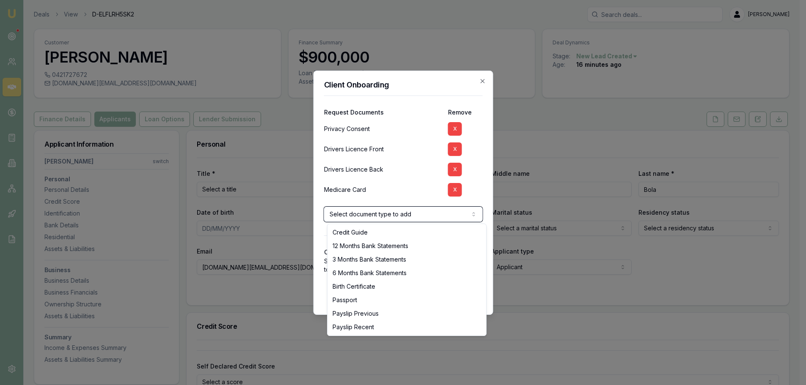
click at [378, 203] on body "Emu Broker Deals View D-ELFLRH5SK2 Brad Hearns Toggle Menu Customer Amanjot Bol…" at bounding box center [399, 192] width 799 height 385
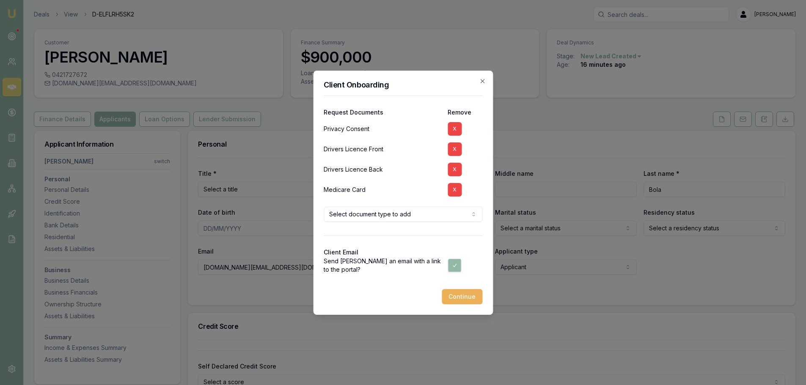
click at [466, 298] on button "Continue" at bounding box center [462, 296] width 41 height 15
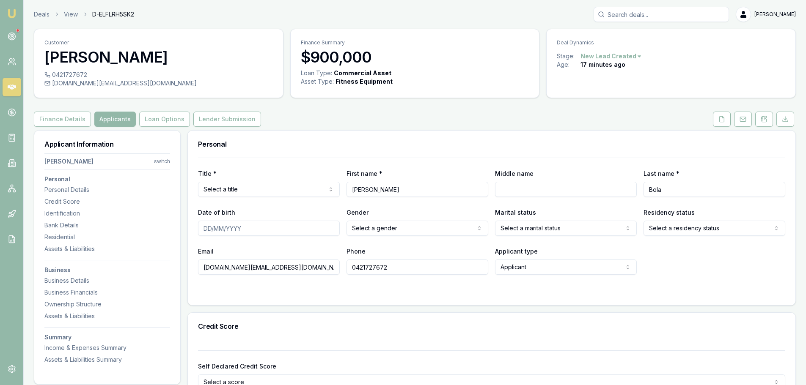
click at [721, 120] on icon at bounding box center [721, 119] width 7 height 7
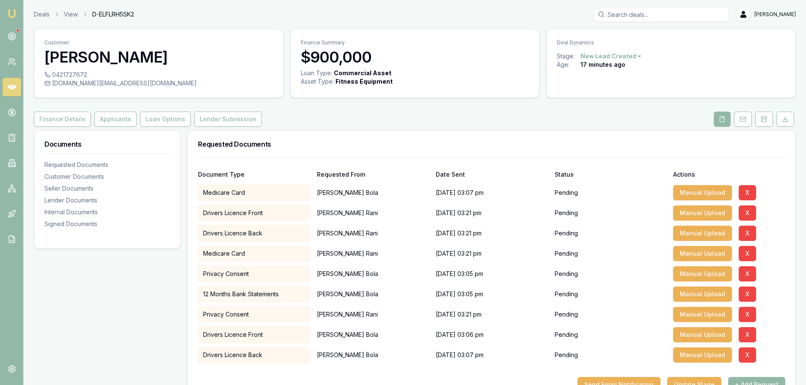
click at [73, 118] on button "Finance Details" at bounding box center [62, 119] width 57 height 15
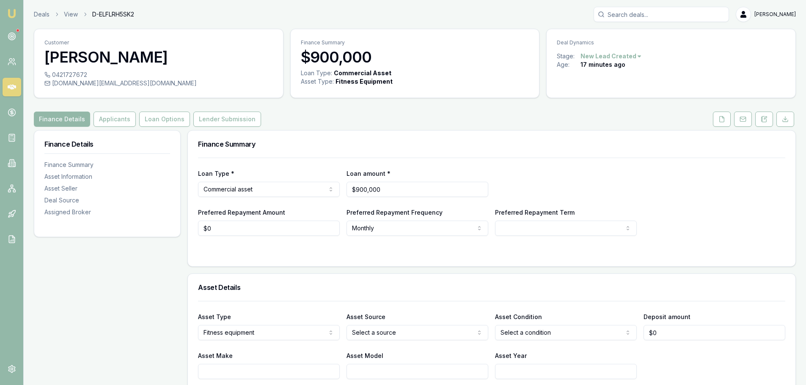
click at [3, 36] on link at bounding box center [12, 36] width 19 height 19
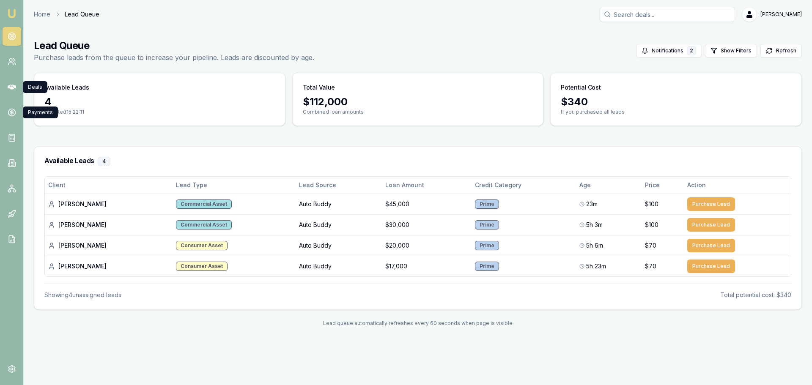
click at [12, 85] on icon at bounding box center [12, 87] width 8 height 8
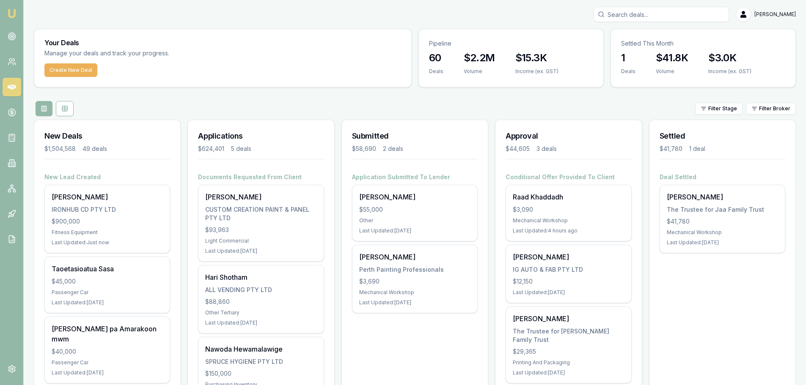
click at [131, 201] on div "[PERSON_NAME]" at bounding box center [107, 197] width 111 height 10
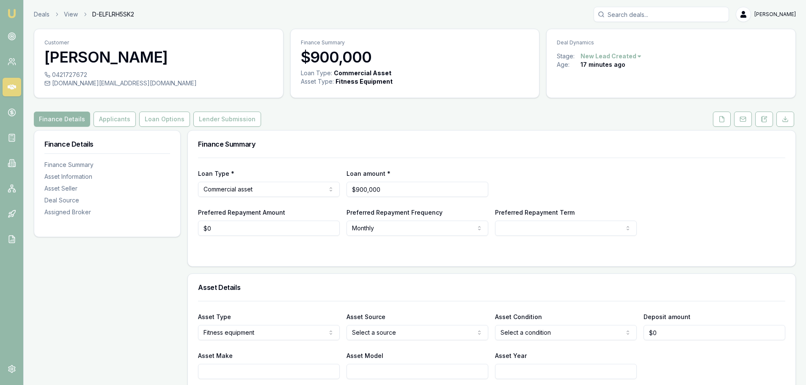
click at [108, 118] on button "Applicants" at bounding box center [114, 119] width 42 height 15
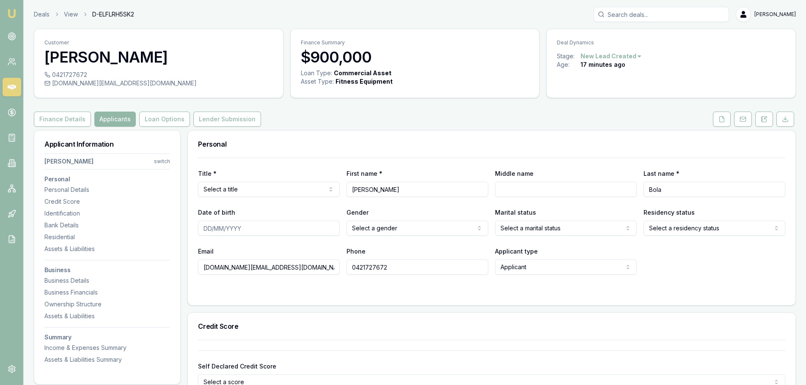
click at [148, 114] on button "Loan Options" at bounding box center [164, 119] width 51 height 15
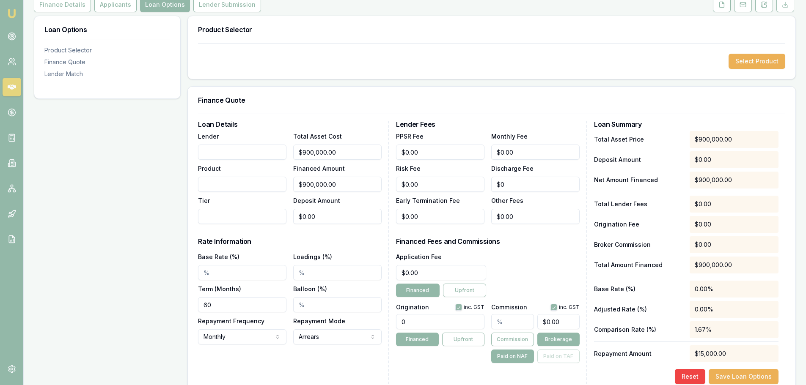
scroll to position [127, 0]
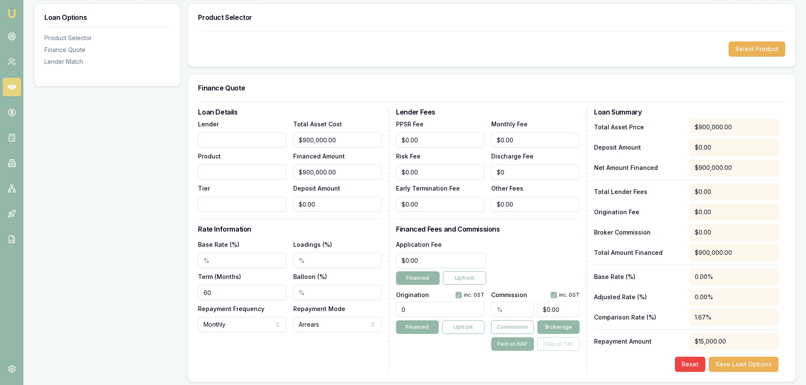
click at [519, 310] on input "text" at bounding box center [512, 309] width 42 height 15
type input "4"
type input "$36,000.00"
type input "4.00%"
click at [480, 369] on div "Lender Fees PPSR Fee $0.00 Monthly Fee $0.00 Risk Fee $0.00 Discharge Fee $0 Ea…" at bounding box center [491, 240] width 191 height 263
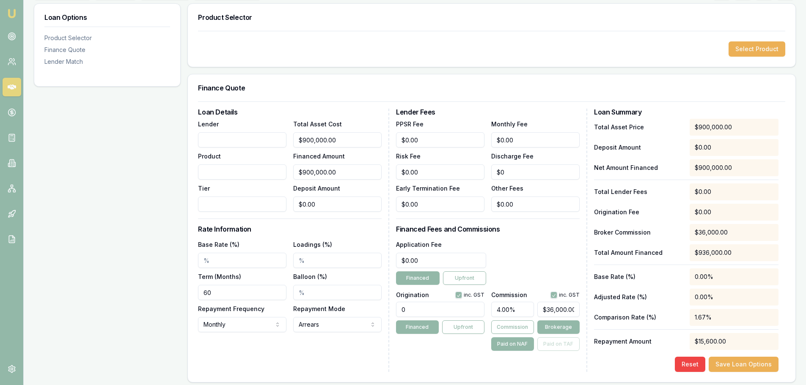
click at [421, 308] on input "0" at bounding box center [440, 309] width 88 height 15
type input "0.00"
click at [376, 362] on div "Loan Details Lender Product Tier Total Asset Cost $900,000.00 Financed Amount $…" at bounding box center [293, 240] width 191 height 263
click at [745, 363] on button "Save Loan Options" at bounding box center [743, 364] width 70 height 15
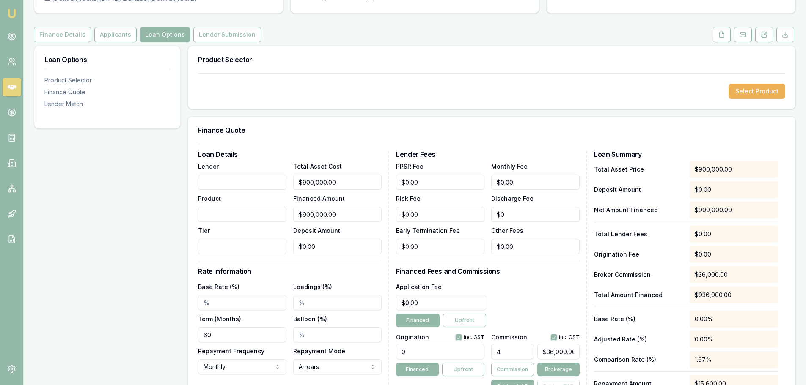
scroll to position [0, 0]
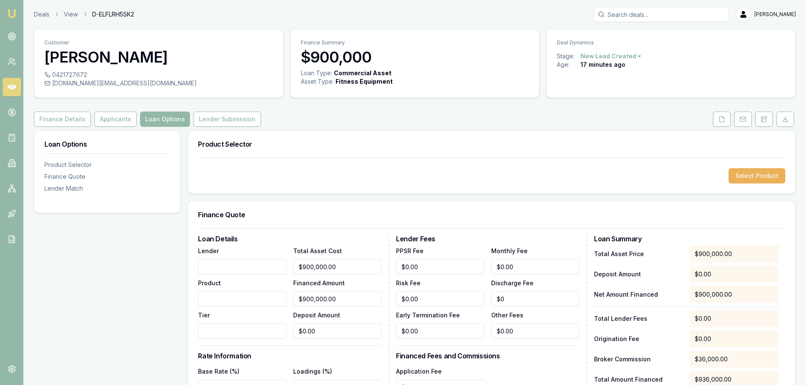
click at [11, 91] on icon at bounding box center [12, 87] width 8 height 8
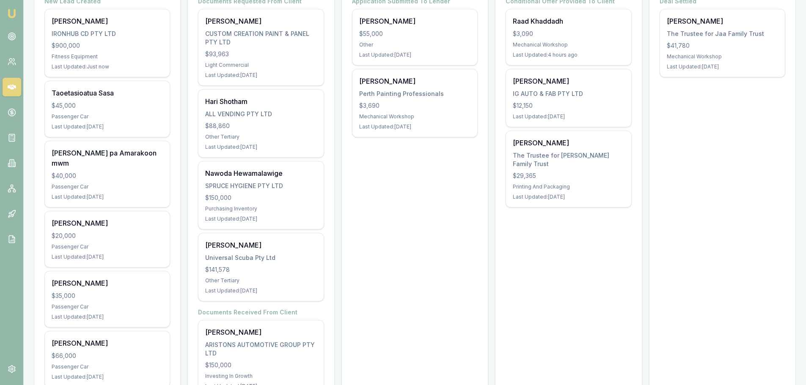
scroll to position [42, 0]
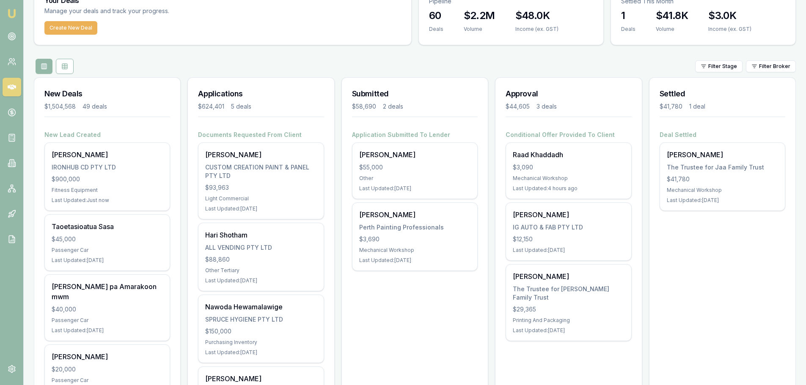
click at [394, 158] on div "[PERSON_NAME]" at bounding box center [414, 155] width 111 height 10
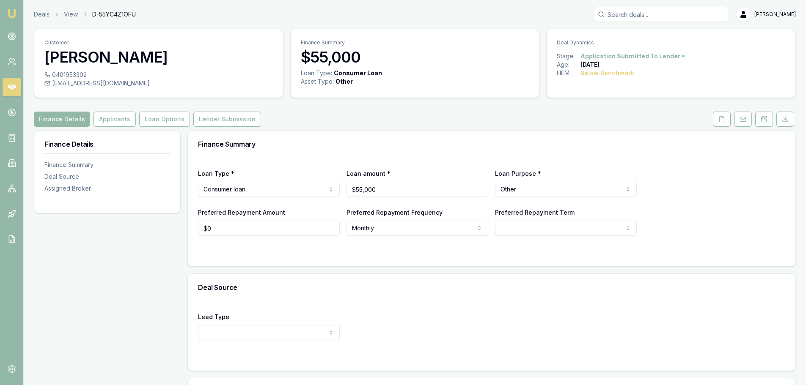
click at [113, 116] on button "Applicants" at bounding box center [114, 119] width 42 height 15
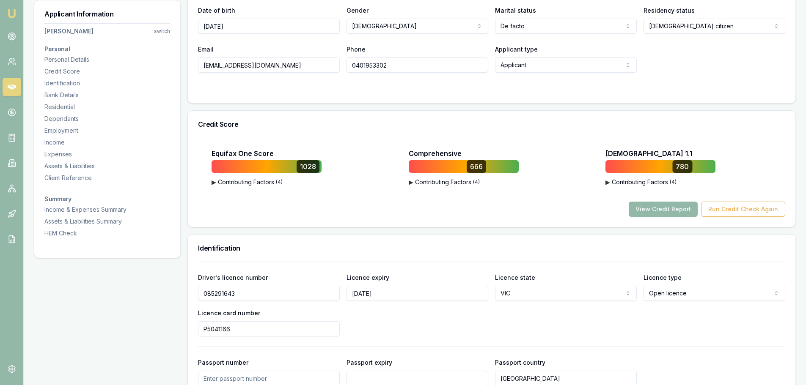
scroll to position [211, 0]
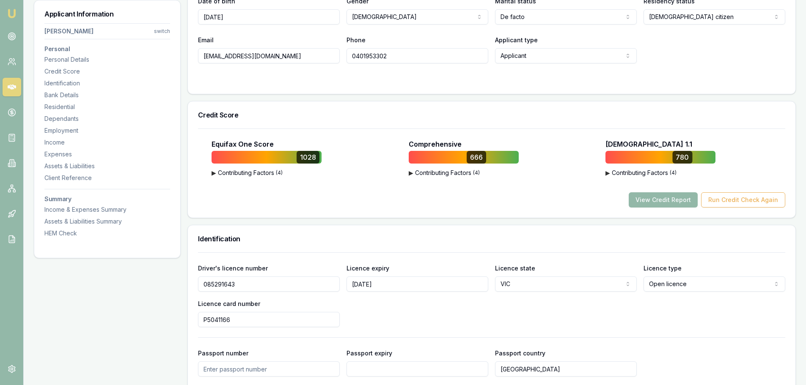
click at [649, 202] on button "View Credit Report" at bounding box center [663, 199] width 69 height 15
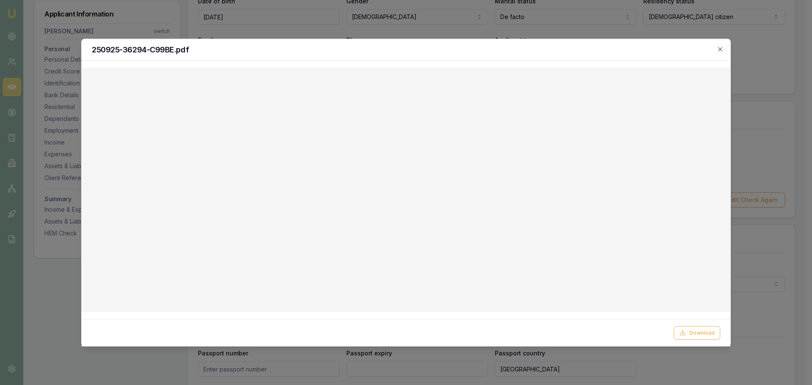
click at [719, 49] on icon "button" at bounding box center [720, 49] width 7 height 7
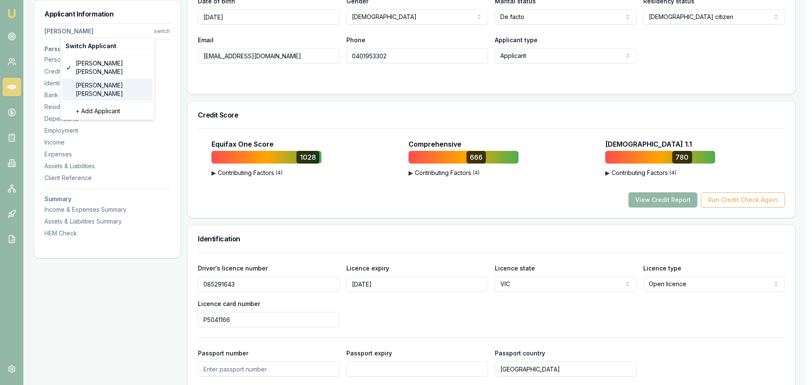
click at [97, 79] on div "[PERSON_NAME]" at bounding box center [107, 90] width 91 height 22
select select "Ms"
select select "[DEMOGRAPHIC_DATA]"
type input "[PERSON_NAME]"
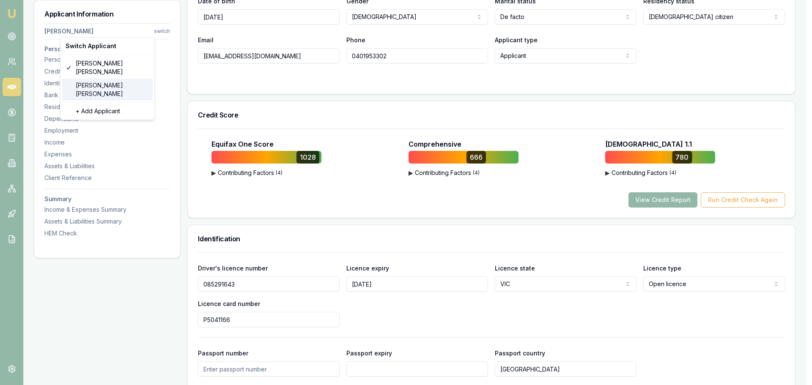
type input "[PERSON_NAME]"
type input "[DATE]"
type input "[EMAIL_ADDRESS][DOMAIN_NAME]"
type input "0419117948"
type input "054407585"
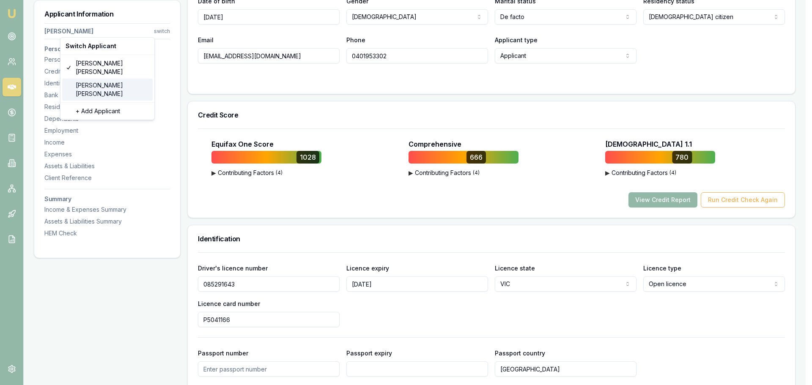
type input "[DATE]"
type input "P6204152"
type input "3447886008"
type input "06/2029"
type input "J"
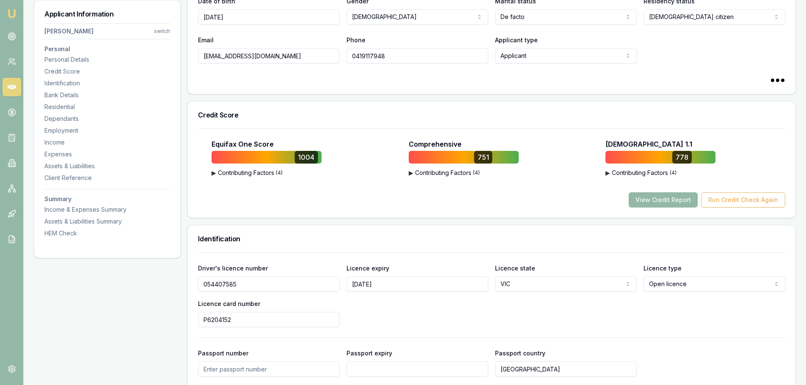
click at [675, 195] on button "View Credit Report" at bounding box center [663, 199] width 69 height 15
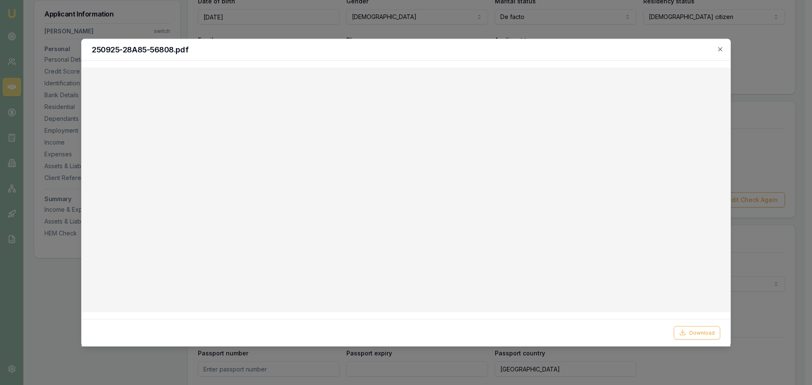
click at [721, 49] on icon "button" at bounding box center [720, 49] width 7 height 7
